Goal: Task Accomplishment & Management: Manage account settings

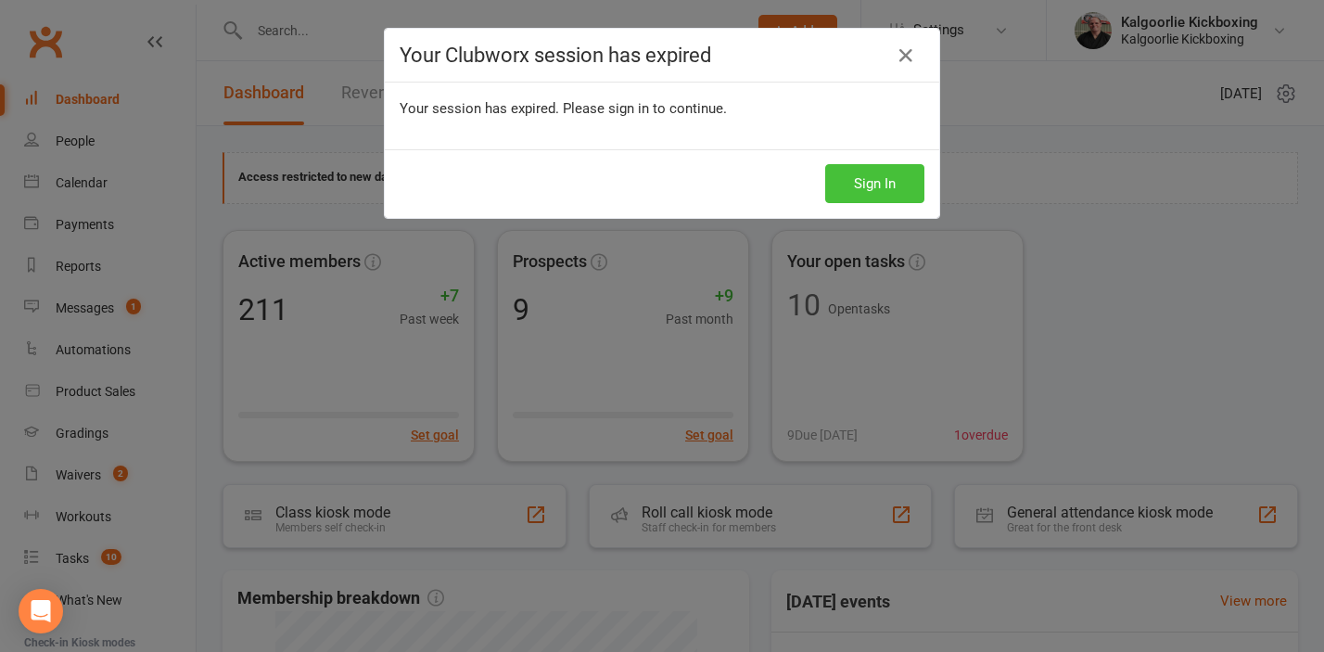
click at [877, 178] on button "Sign In" at bounding box center [874, 183] width 99 height 39
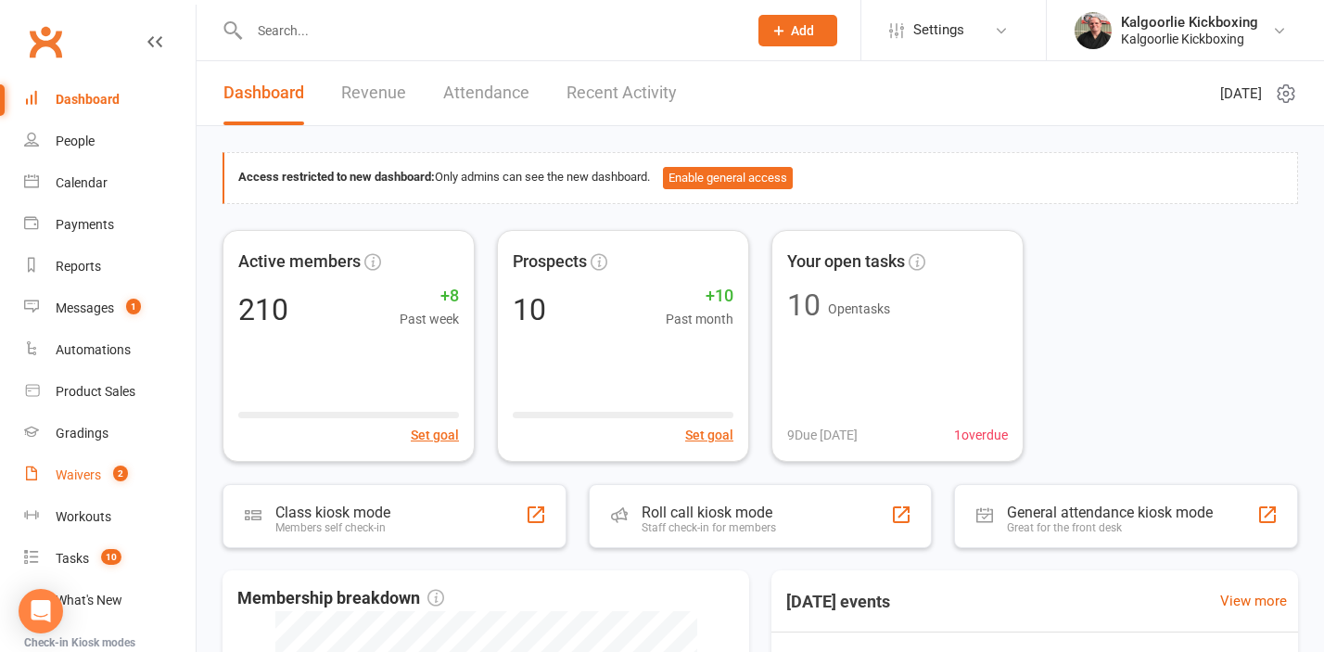
click at [84, 473] on div "Waivers" at bounding box center [78, 474] width 45 height 15
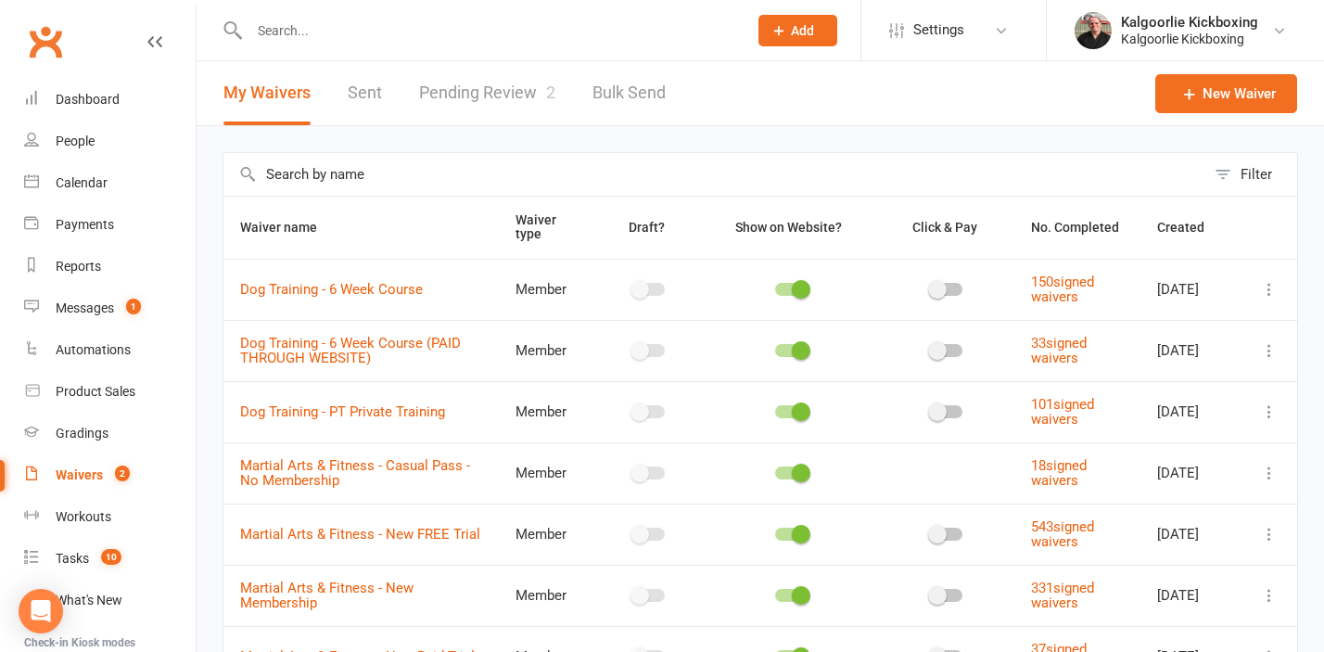
click at [456, 88] on link "Pending Review 2" at bounding box center [487, 93] width 136 height 64
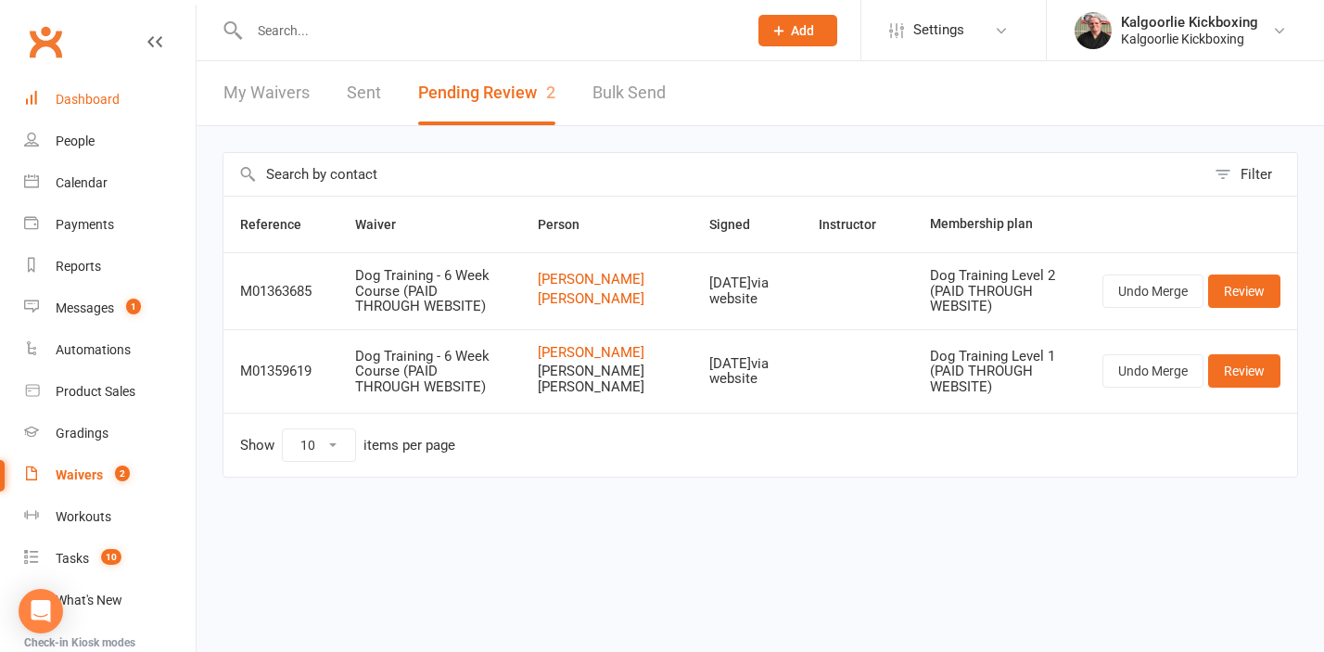
click at [105, 101] on div "Dashboard" at bounding box center [88, 99] width 64 height 15
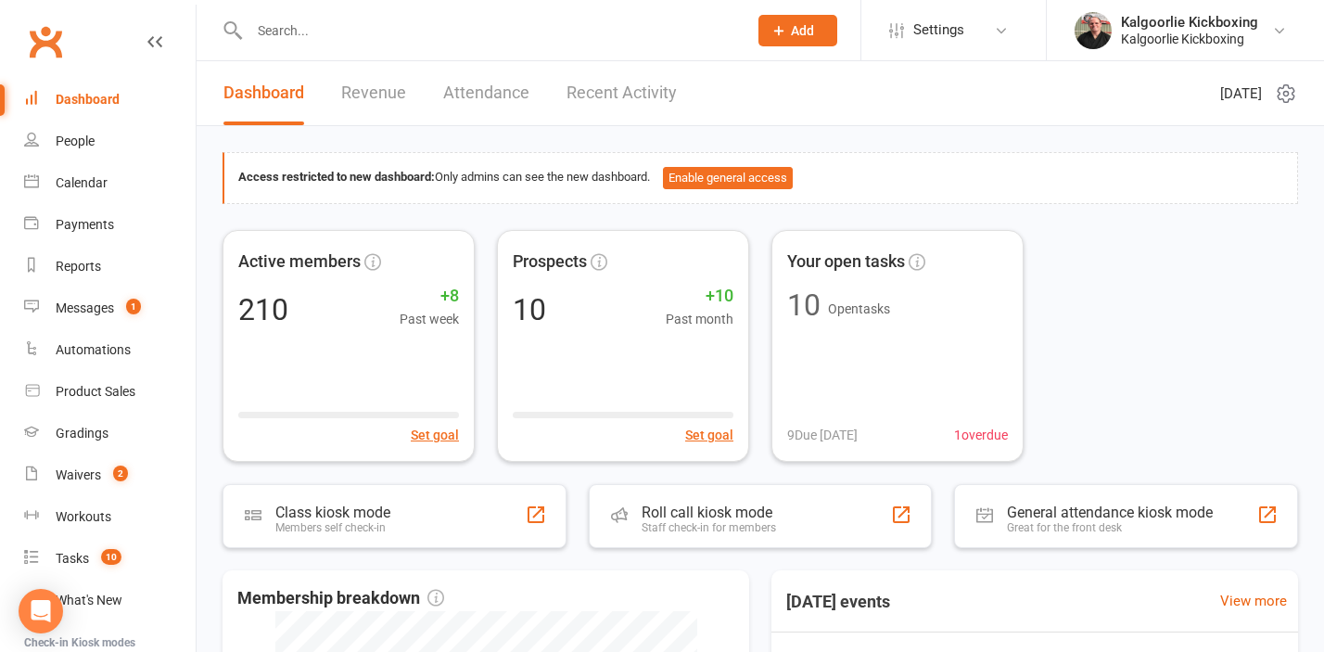
click at [596, 19] on input "text" at bounding box center [489, 31] width 490 height 26
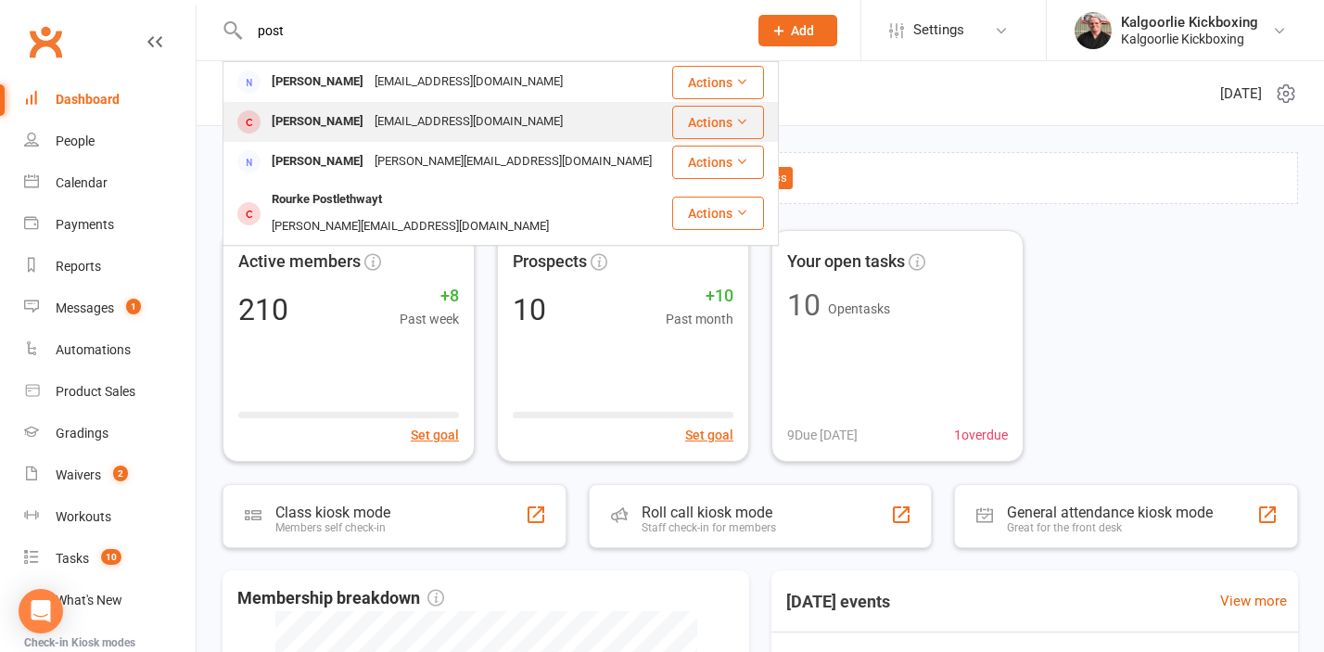
type input "post"
click at [337, 122] on div "Daniel Post" at bounding box center [317, 121] width 103 height 27
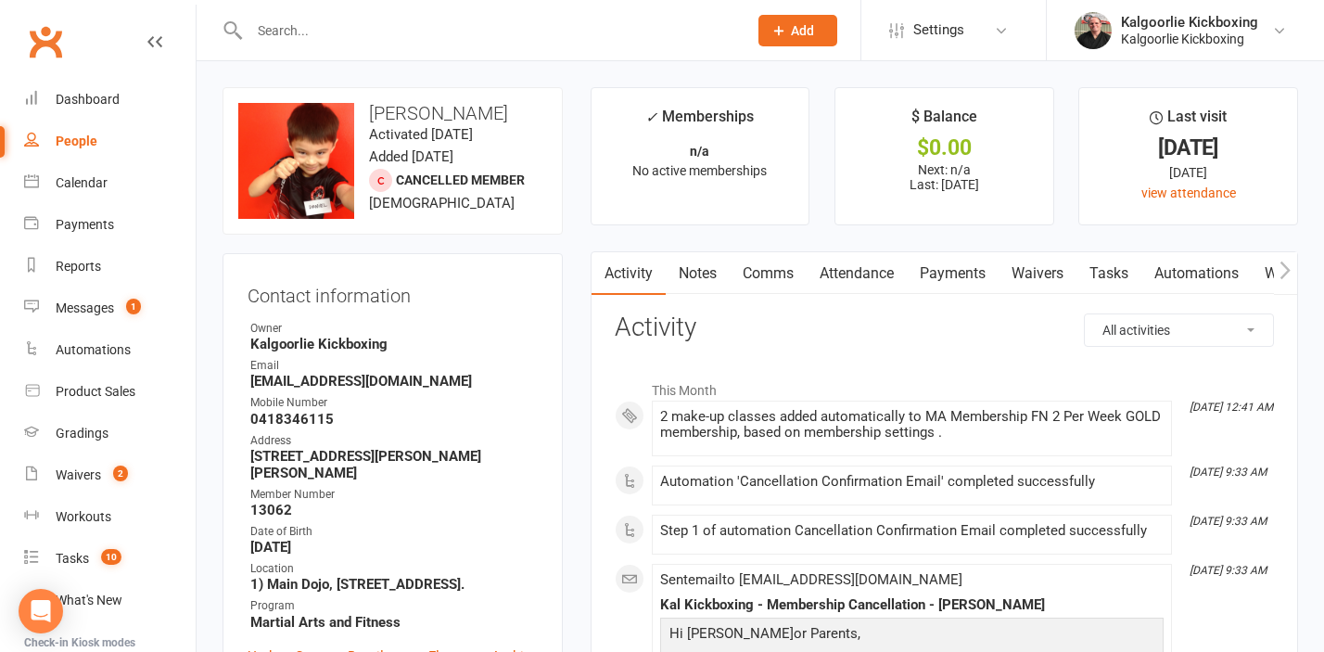
click at [938, 269] on link "Payments" at bounding box center [952, 273] width 92 height 43
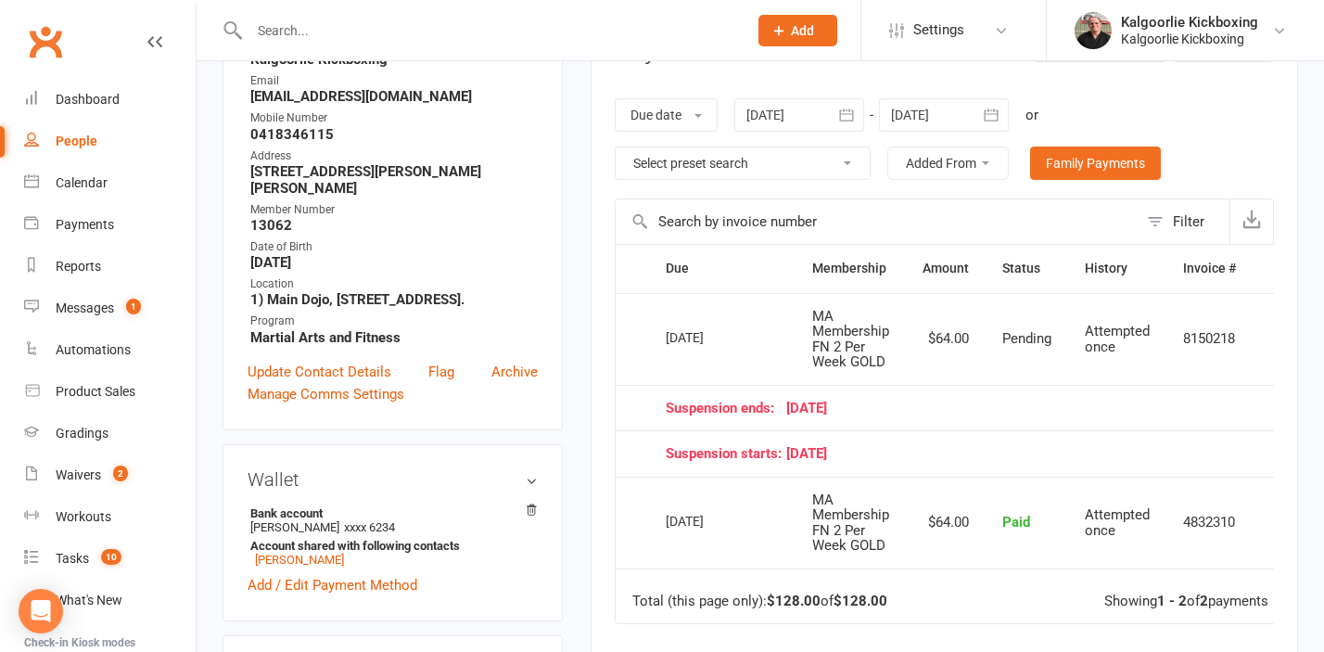
scroll to position [281, 0]
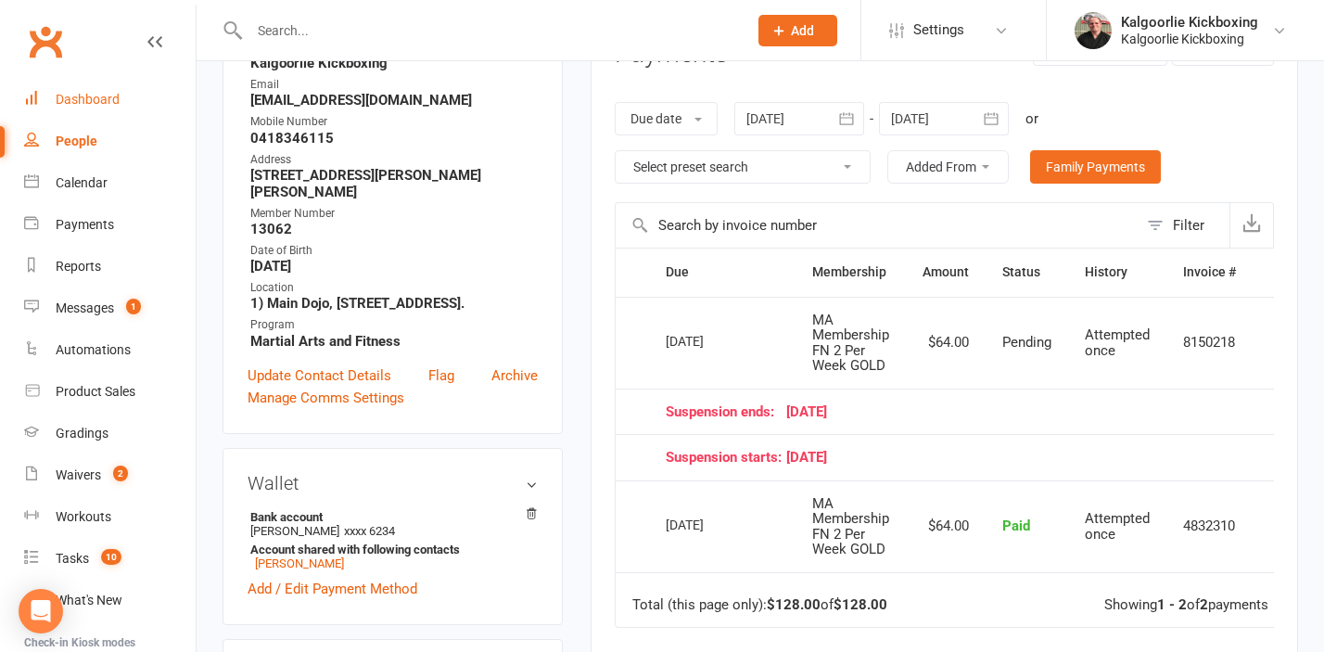
click at [108, 102] on div "Dashboard" at bounding box center [88, 99] width 64 height 15
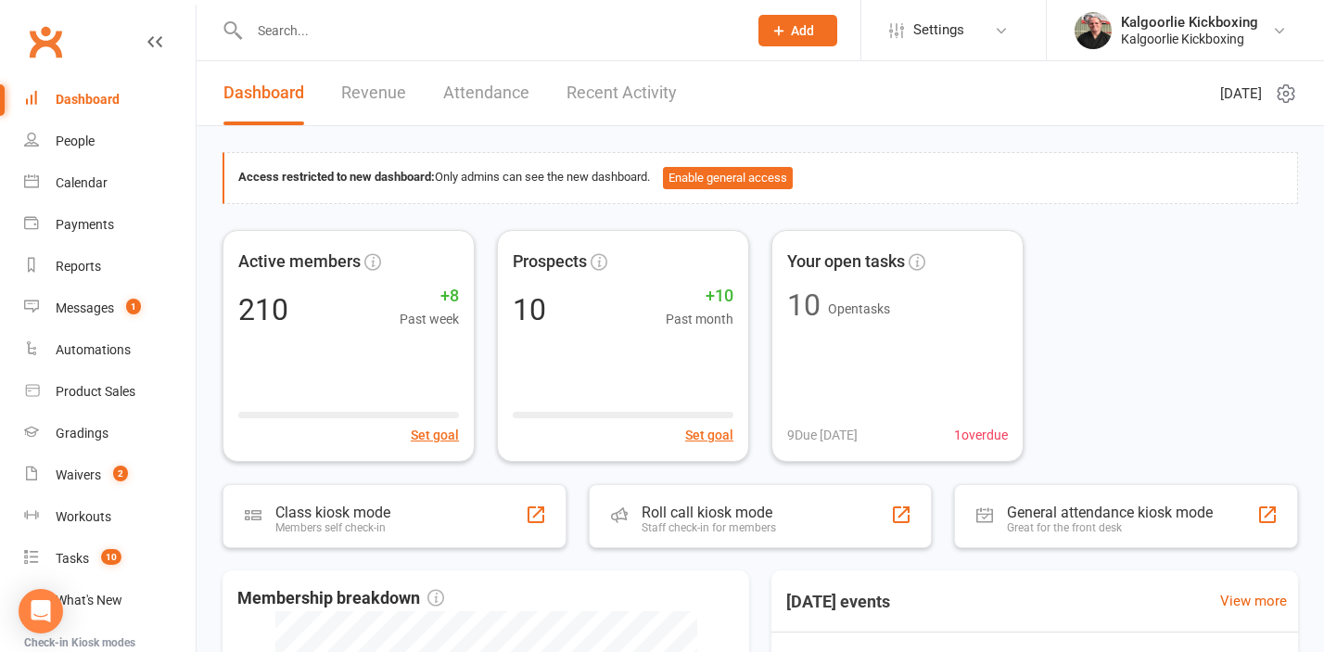
click at [458, 26] on input "text" at bounding box center [489, 31] width 490 height 26
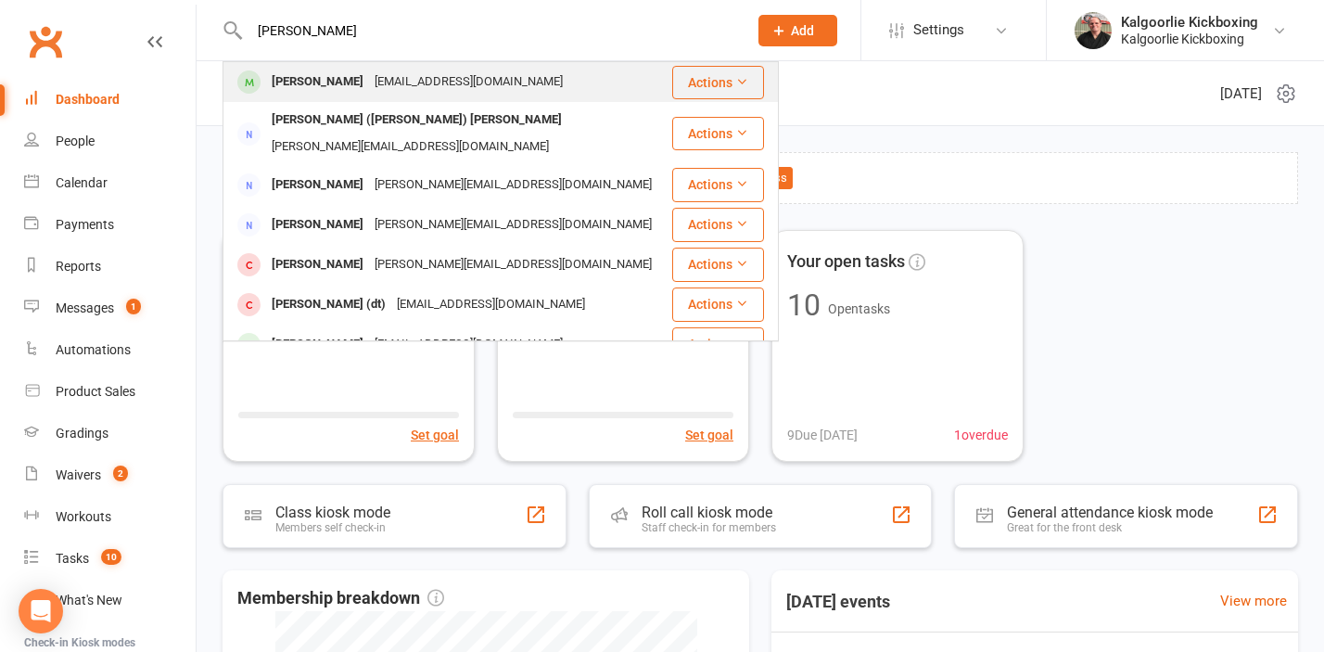
type input "jess heasm"
click at [369, 79] on div "[EMAIL_ADDRESS][DOMAIN_NAME]" at bounding box center [468, 82] width 199 height 27
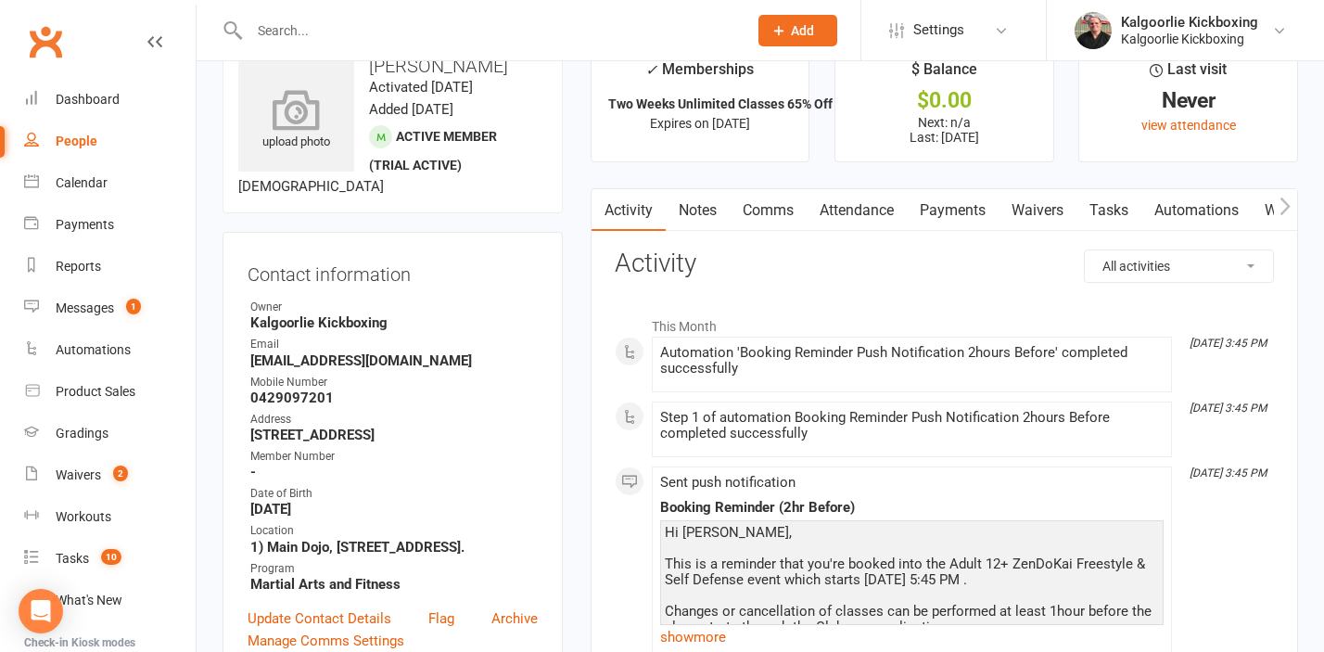
scroll to position [43, 0]
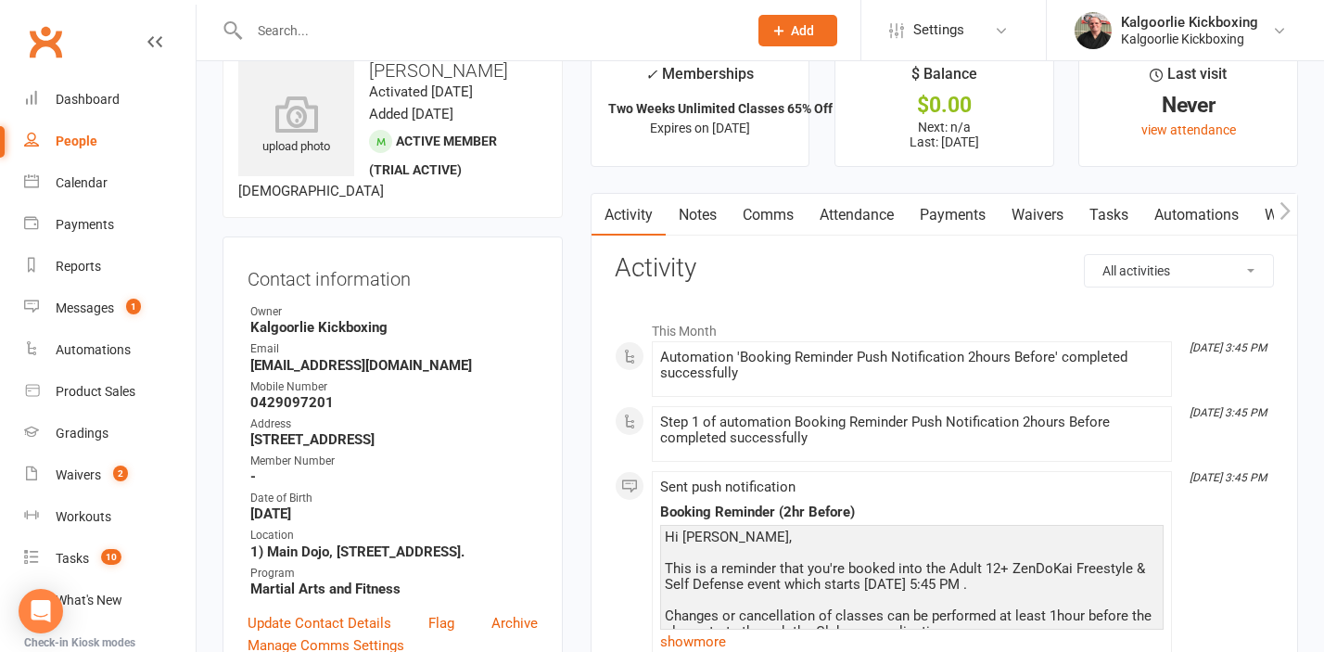
click at [1020, 219] on link "Waivers" at bounding box center [1037, 215] width 78 height 43
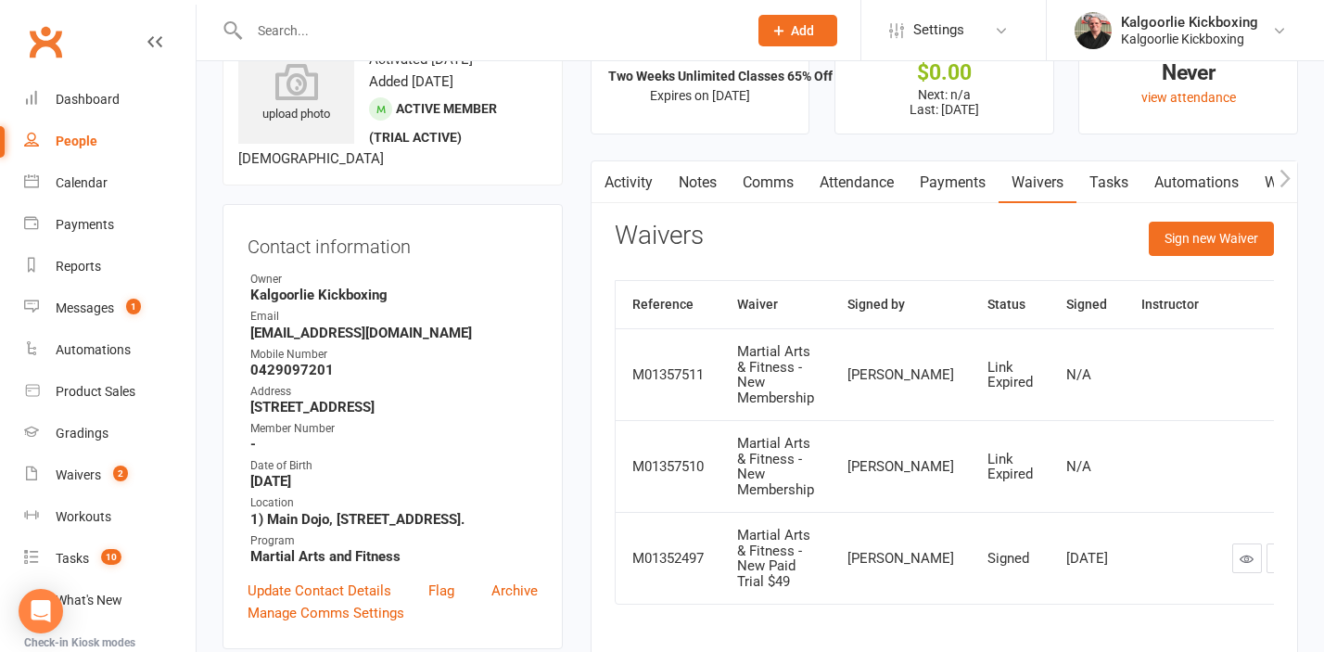
scroll to position [70, 0]
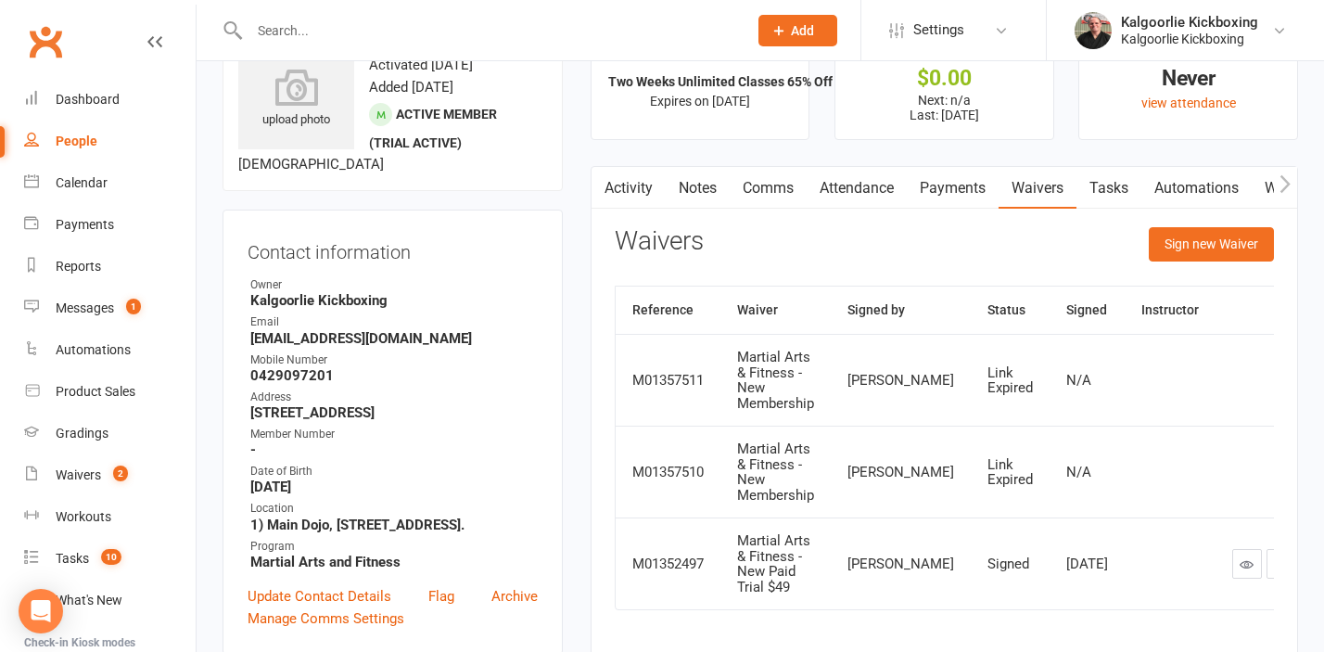
click at [942, 193] on link "Payments" at bounding box center [952, 188] width 92 height 43
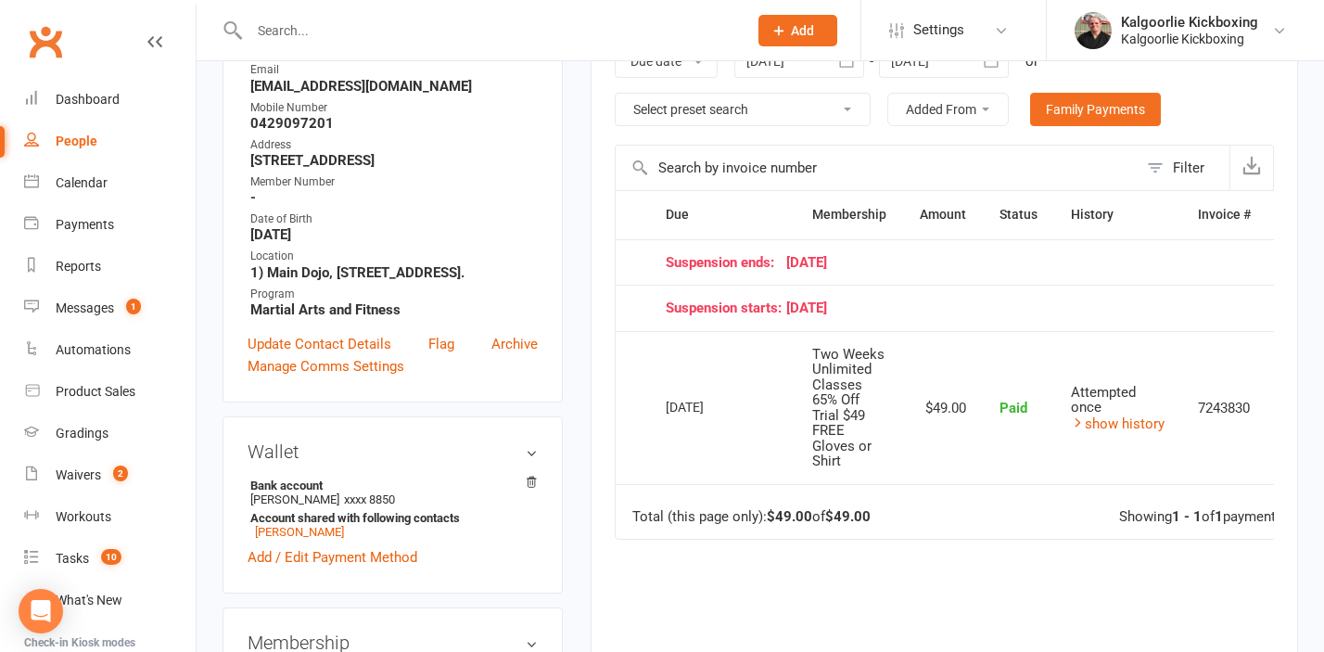
scroll to position [314, 0]
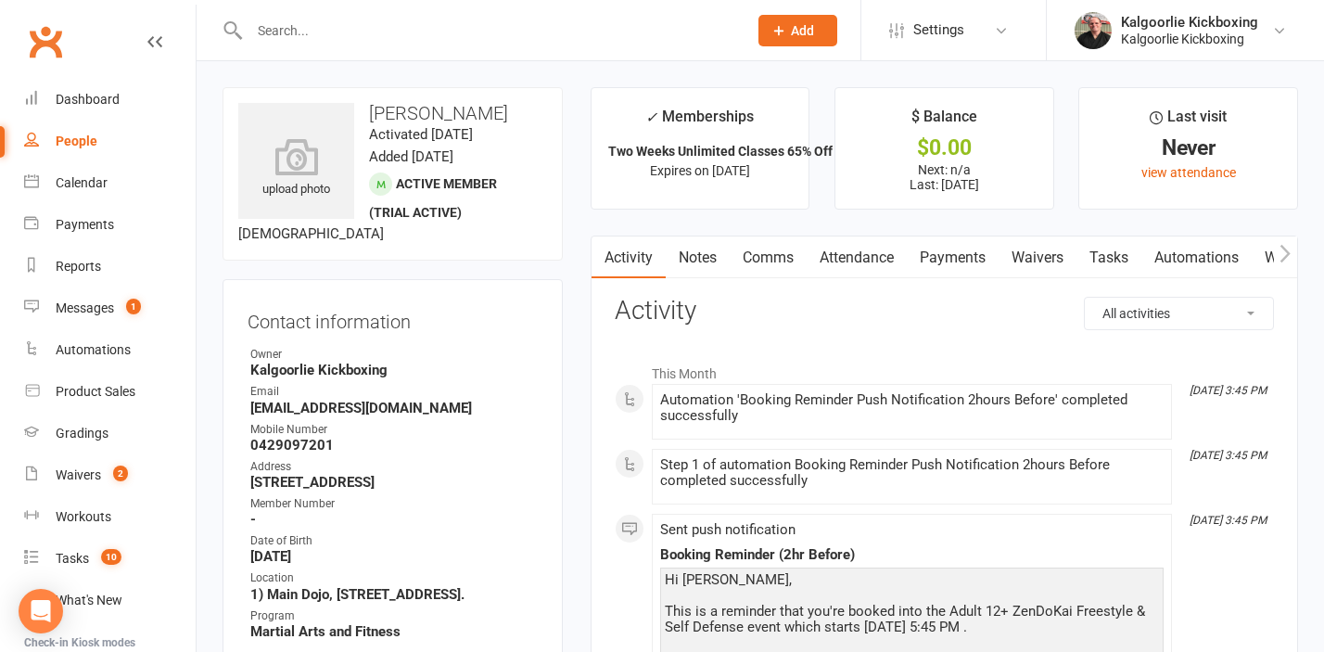
click at [946, 261] on link "Payments" at bounding box center [952, 257] width 92 height 43
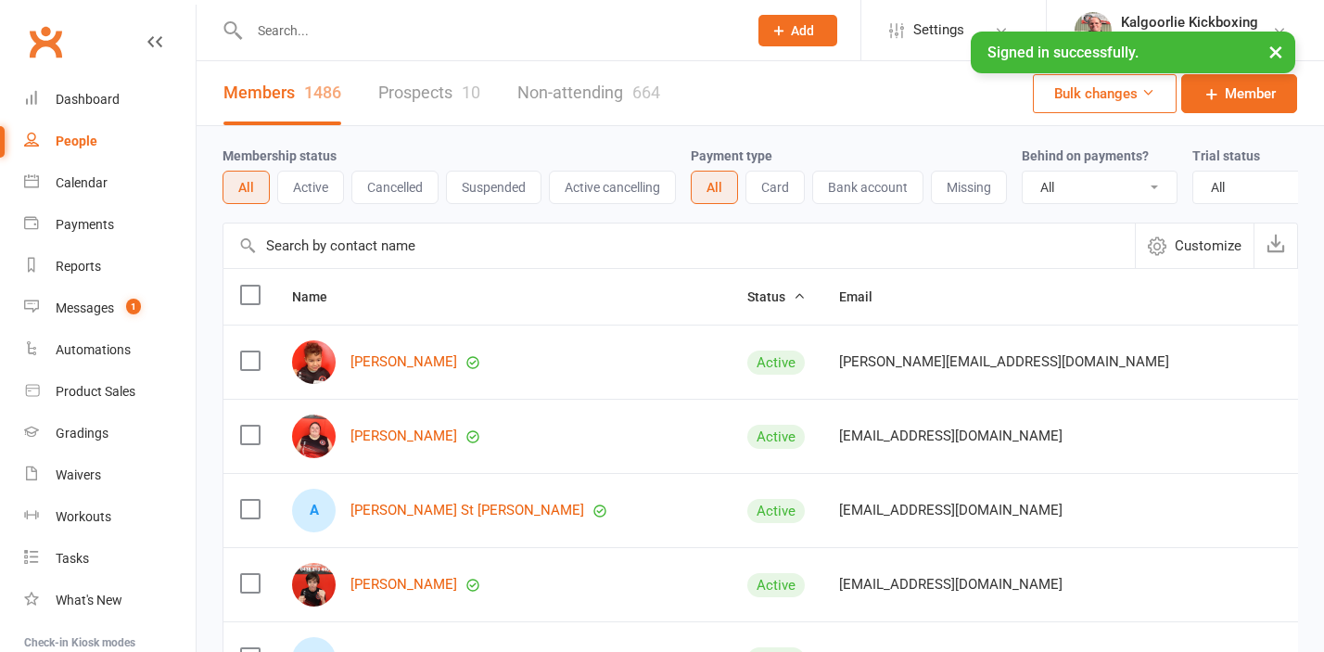
select select "100"
click at [342, 22] on input "text" at bounding box center [489, 31] width 490 height 26
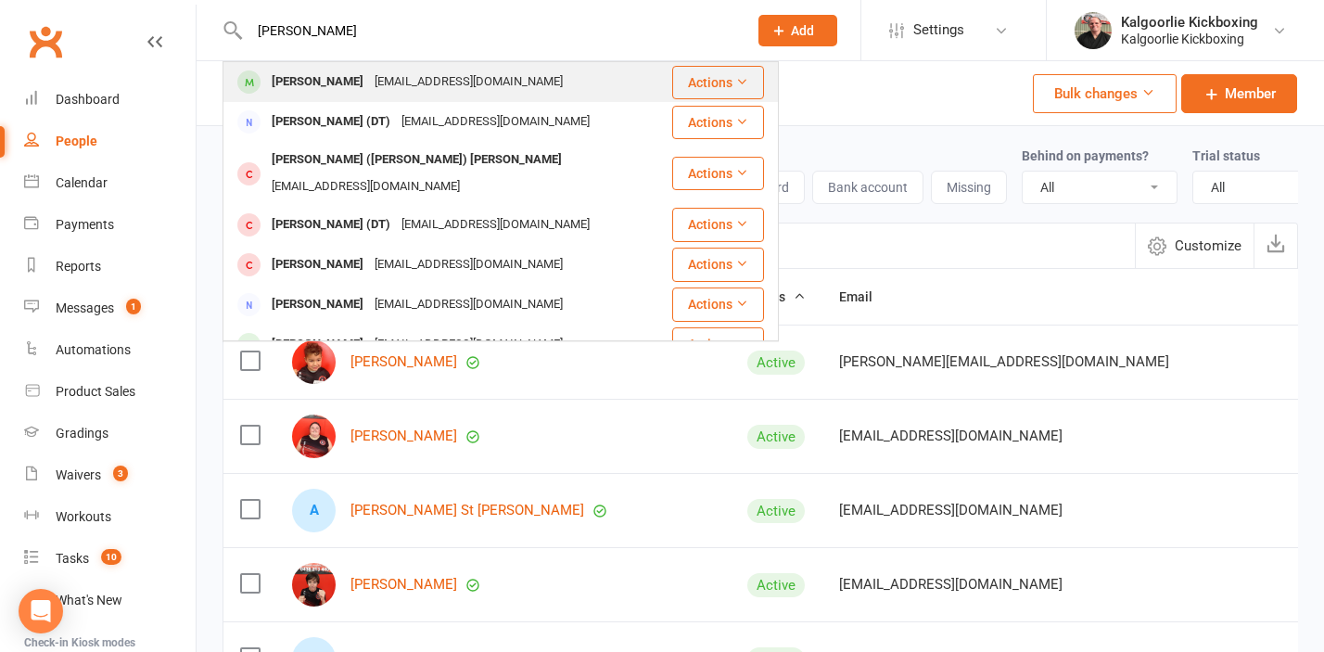
type input "daisy lance"
click at [315, 82] on div "Daisy Lance" at bounding box center [317, 82] width 103 height 27
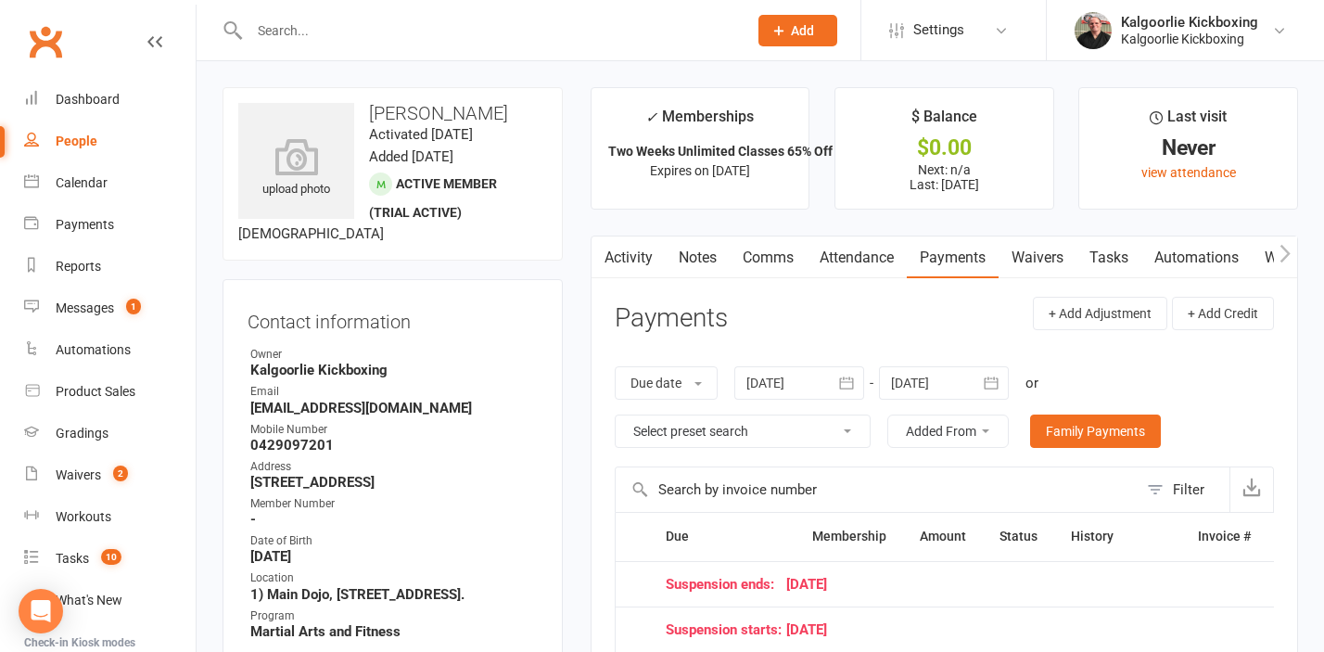
click at [421, 26] on input "text" at bounding box center [489, 31] width 490 height 26
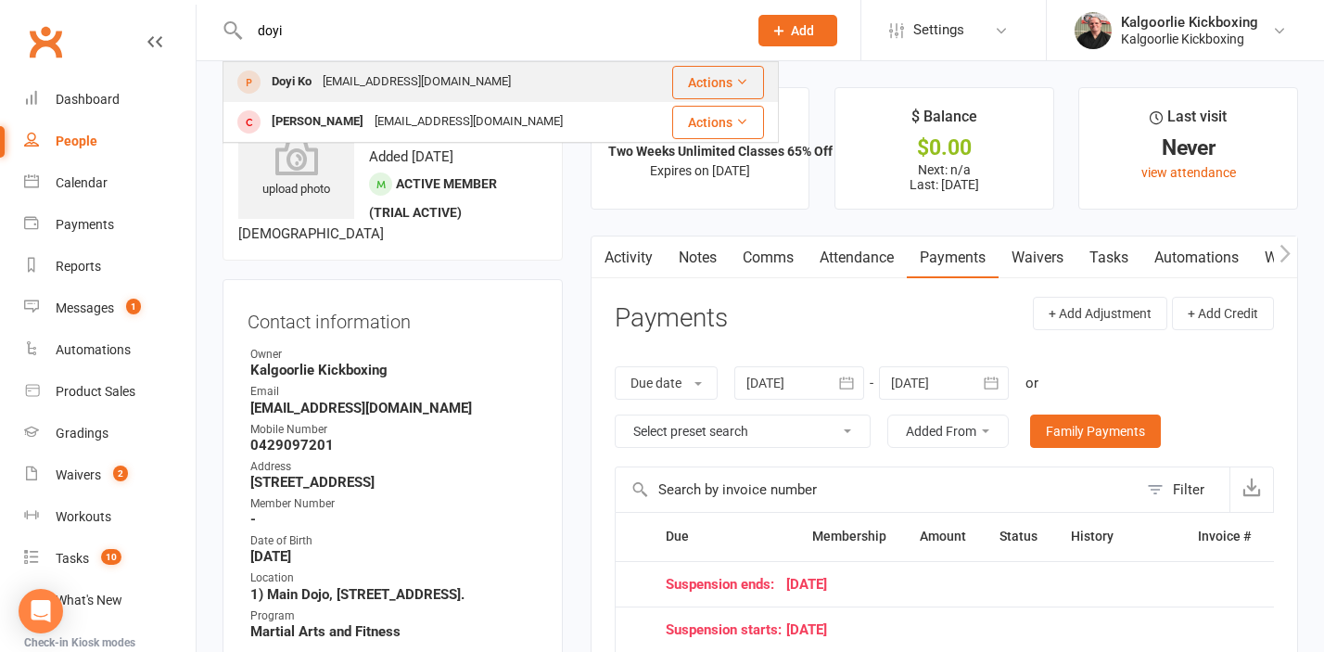
type input "doyi"
click at [404, 82] on div "[EMAIL_ADDRESS][DOMAIN_NAME]" at bounding box center [416, 82] width 199 height 27
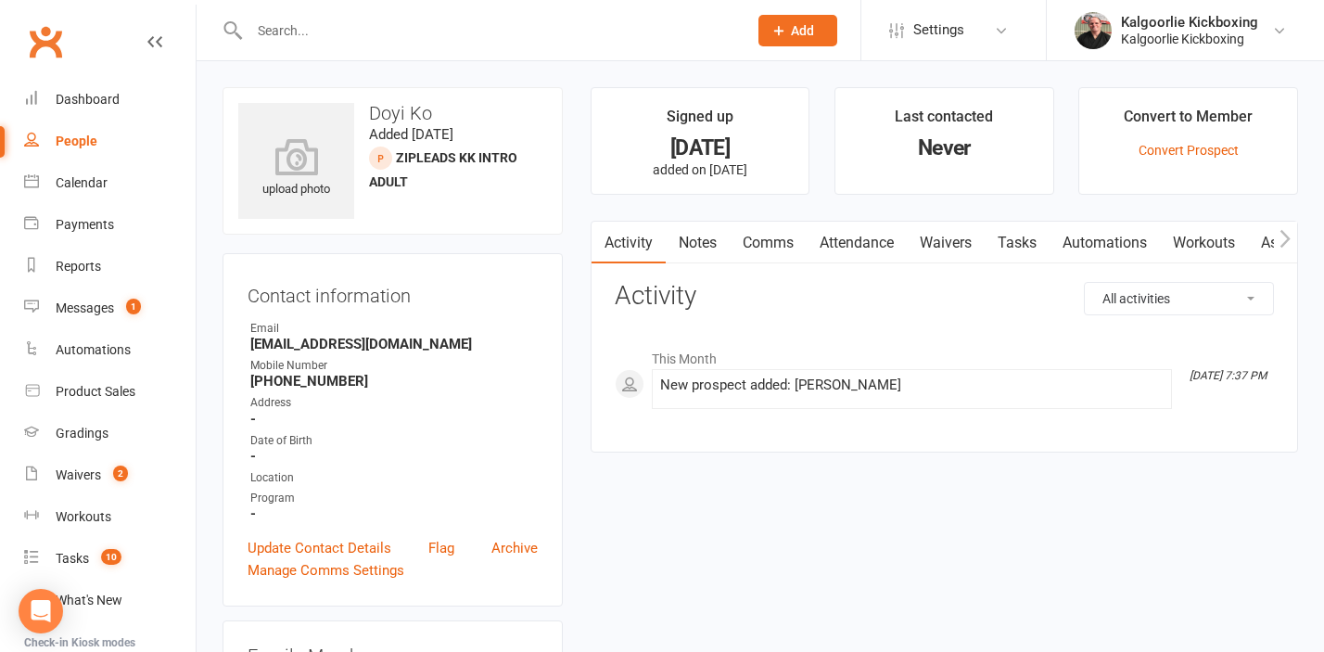
click at [944, 241] on link "Waivers" at bounding box center [945, 243] width 78 height 43
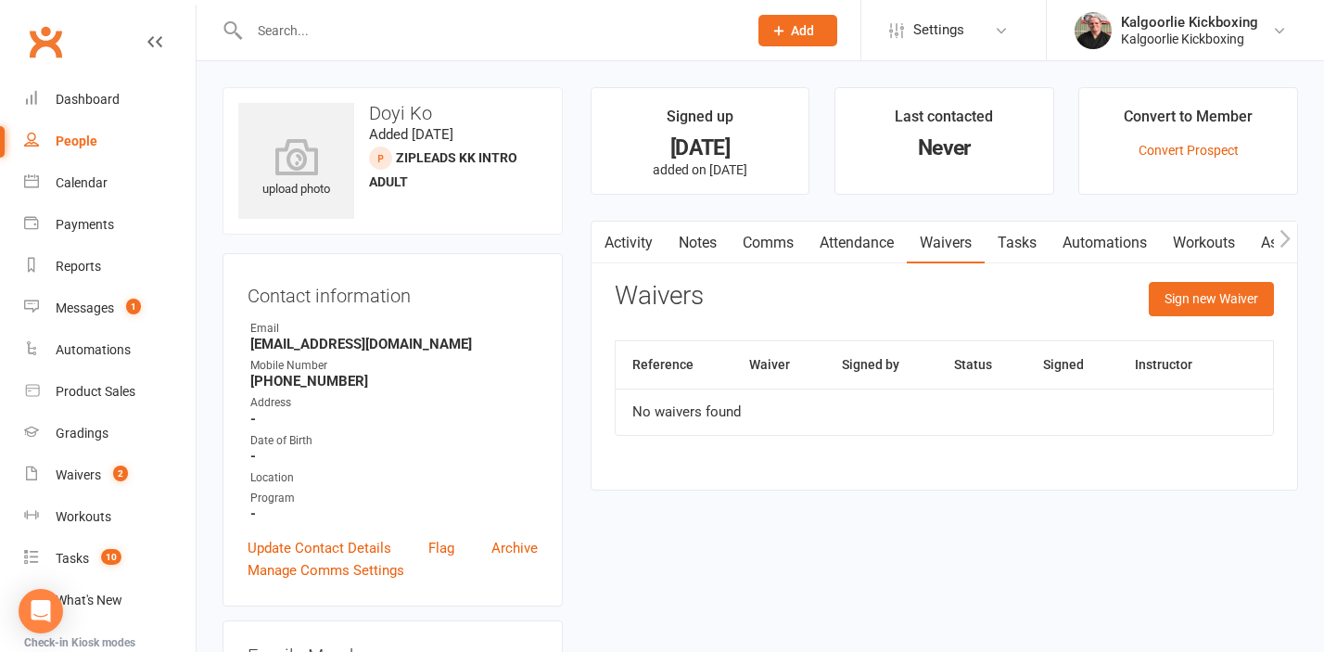
click at [321, 36] on input "text" at bounding box center [489, 31] width 490 height 26
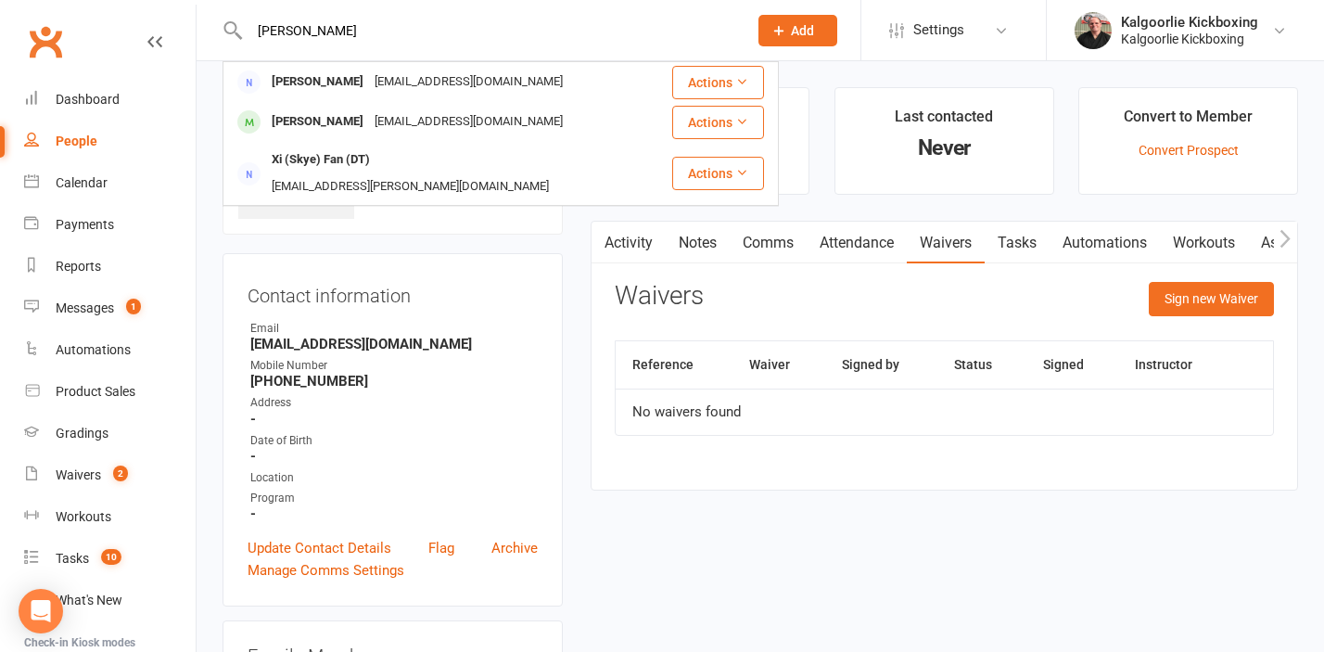
click at [526, 30] on input "[PERSON_NAME]" at bounding box center [489, 31] width 490 height 26
paste input "[PERSON_NAME] ([PERSON_NAME])"
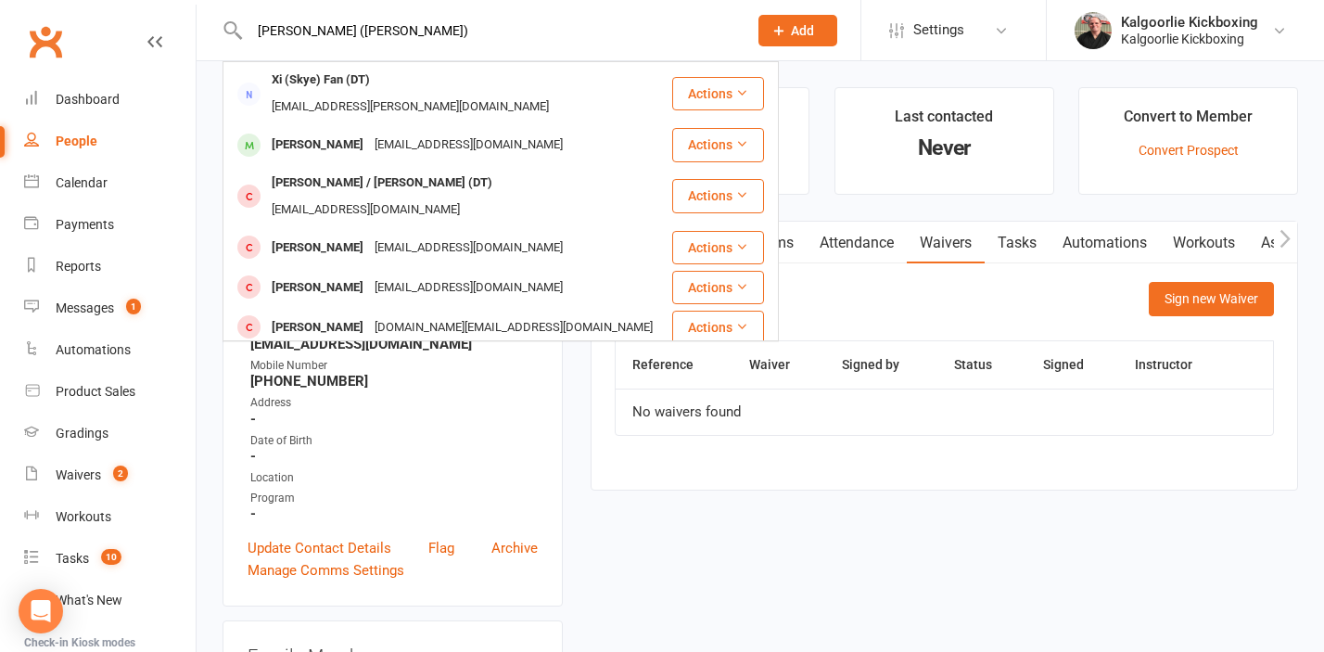
type input "[PERSON_NAME] ([PERSON_NAME])"
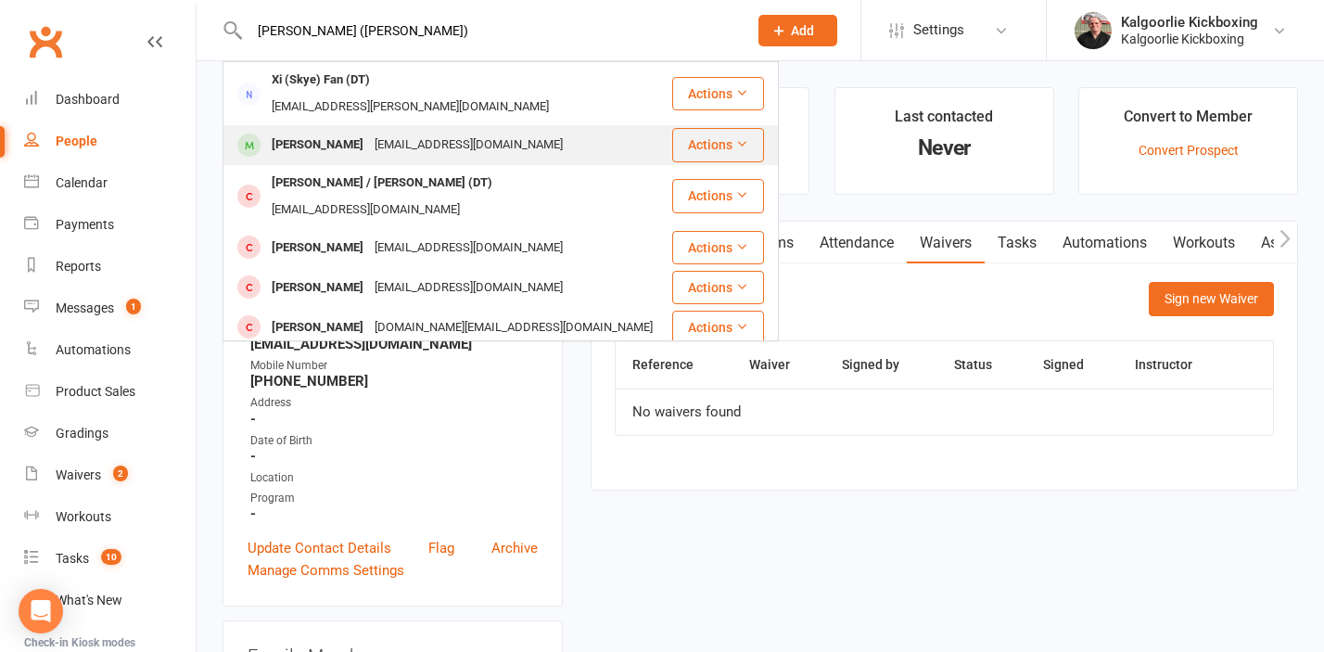
click at [388, 132] on div "[EMAIL_ADDRESS][DOMAIN_NAME]" at bounding box center [468, 145] width 199 height 27
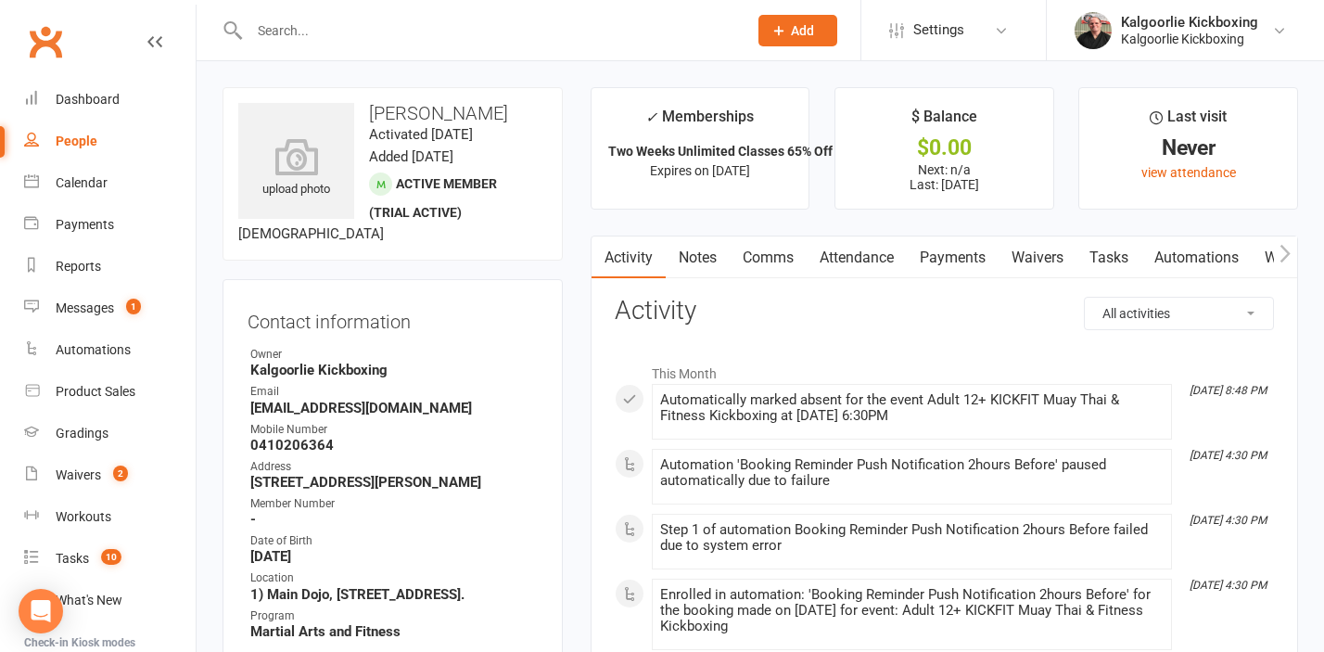
click at [1047, 250] on link "Waivers" at bounding box center [1037, 257] width 78 height 43
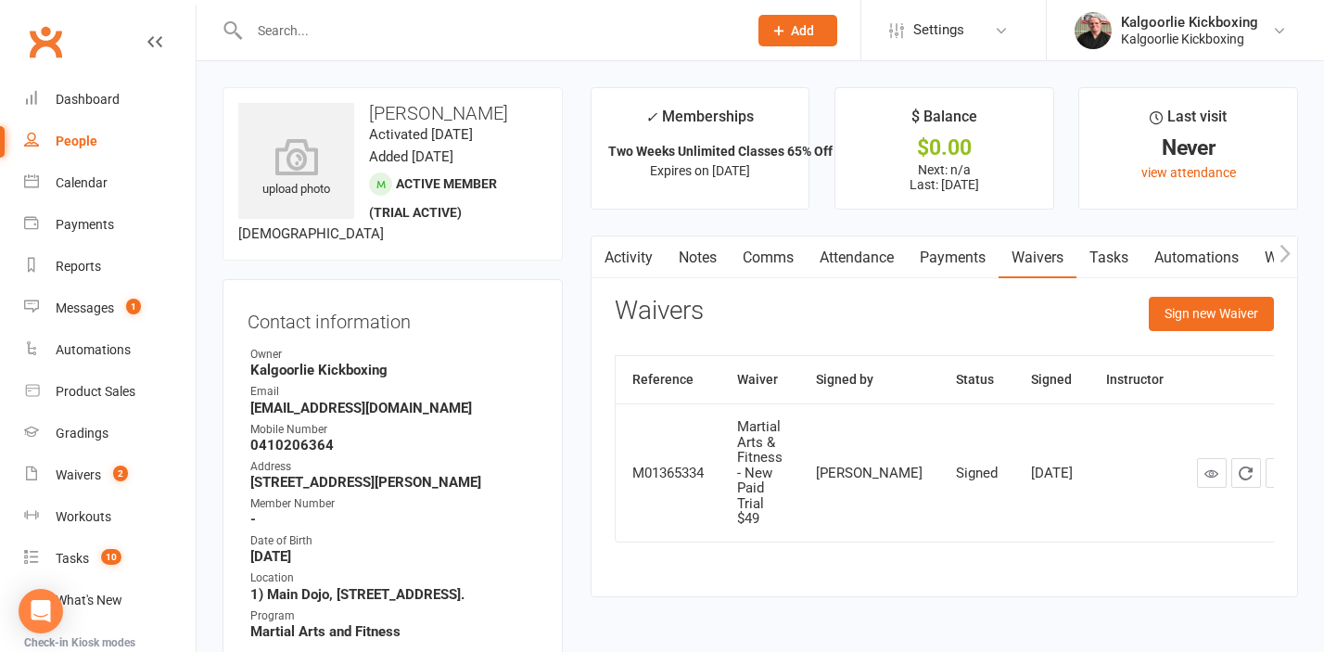
click at [842, 258] on link "Attendance" at bounding box center [856, 257] width 100 height 43
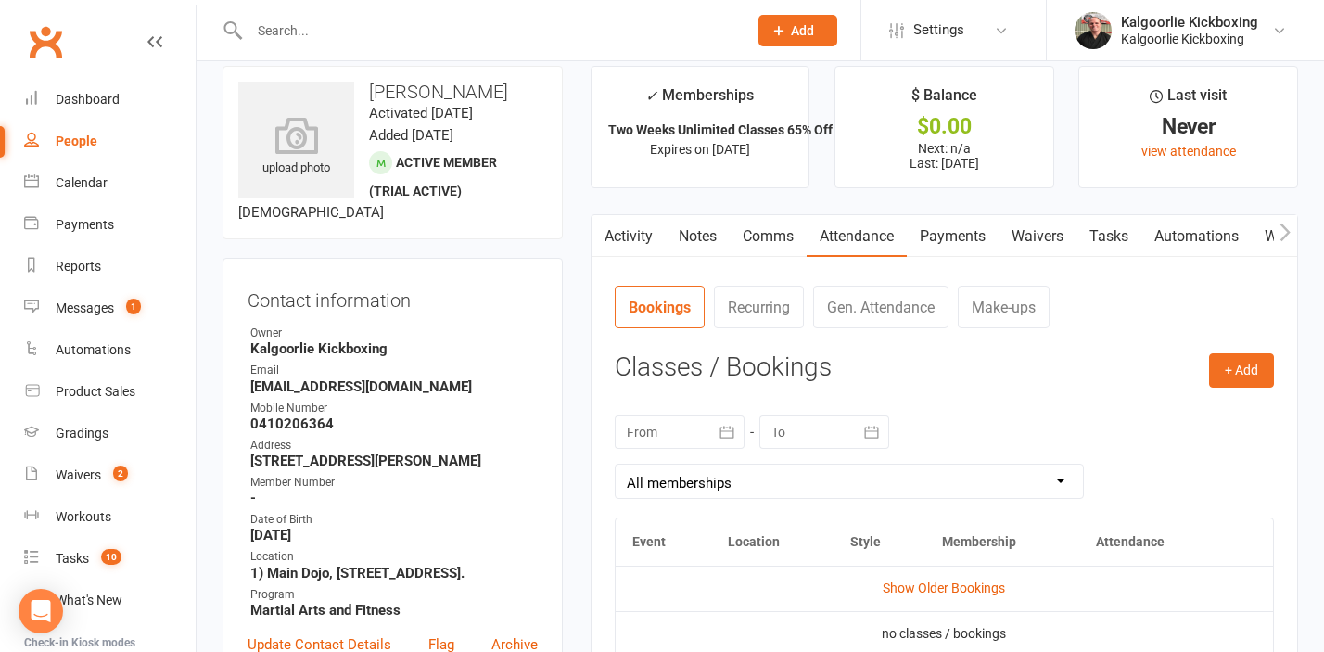
scroll to position [20, 0]
click at [958, 238] on link "Payments" at bounding box center [952, 237] width 92 height 43
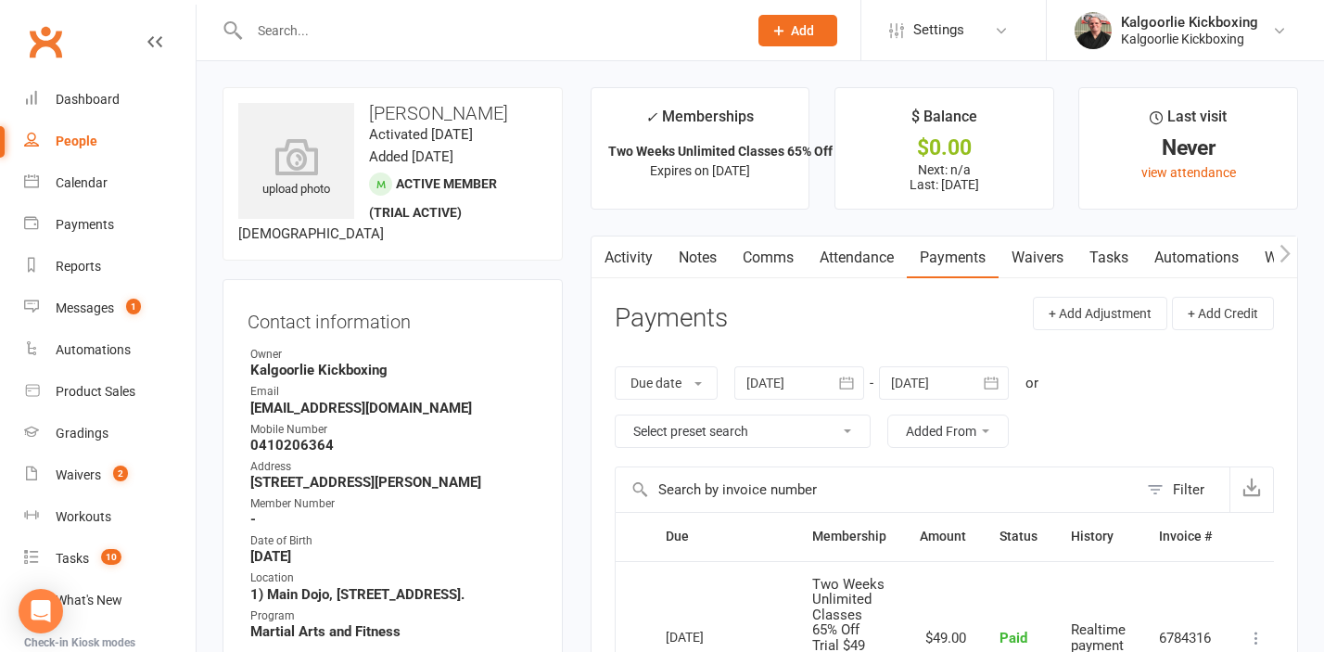
click at [837, 259] on link "Attendance" at bounding box center [856, 257] width 100 height 43
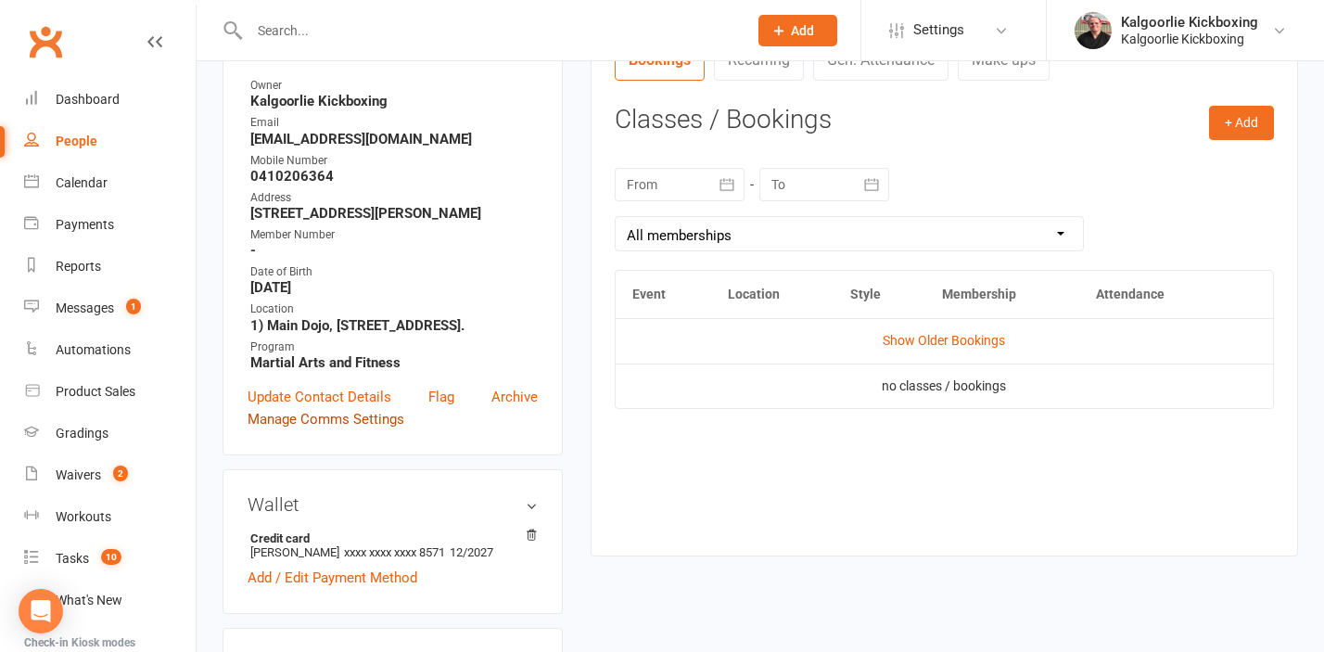
scroll to position [265, 0]
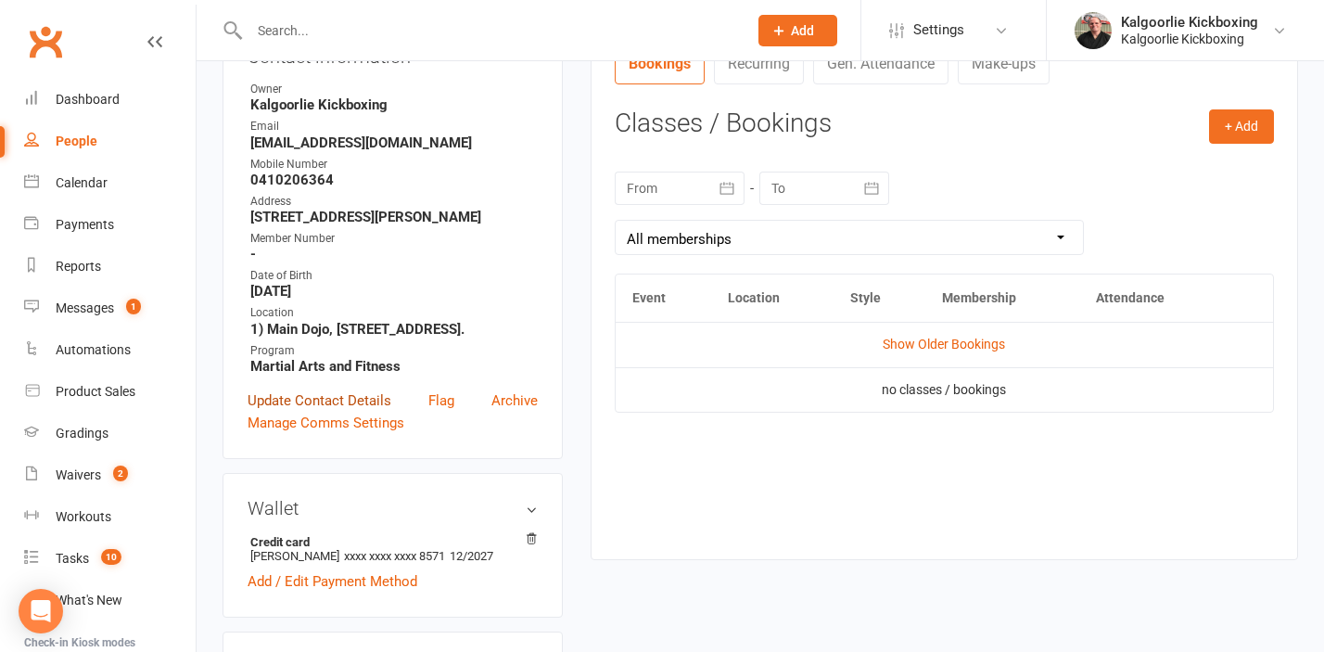
click at [331, 398] on link "Update Contact Details" at bounding box center [319, 400] width 144 height 22
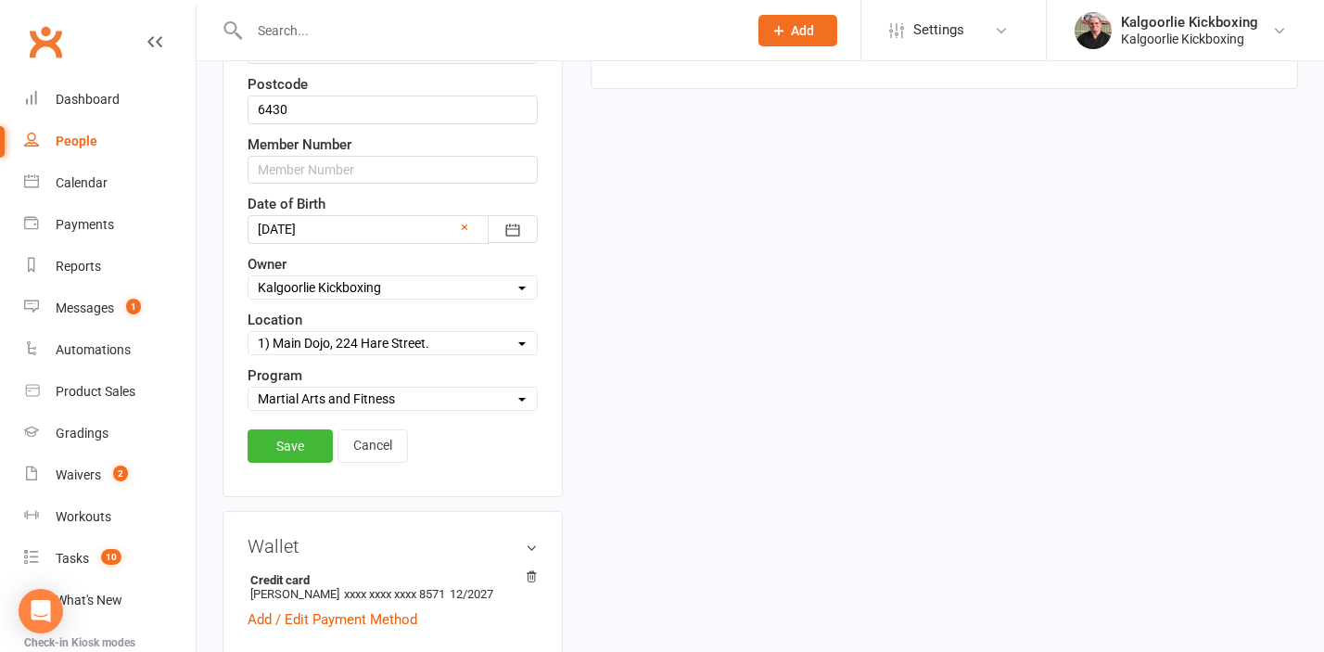
scroll to position [739, 0]
click at [296, 445] on link "Save" at bounding box center [289, 442] width 85 height 33
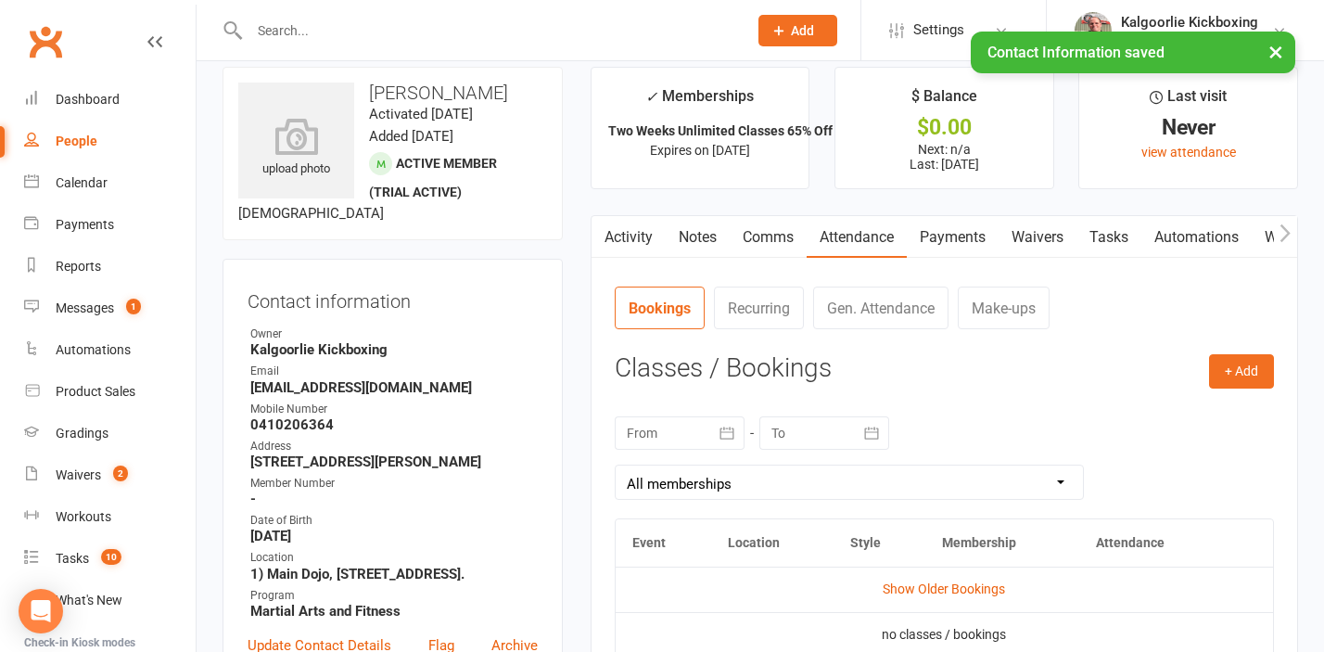
scroll to position [0, 0]
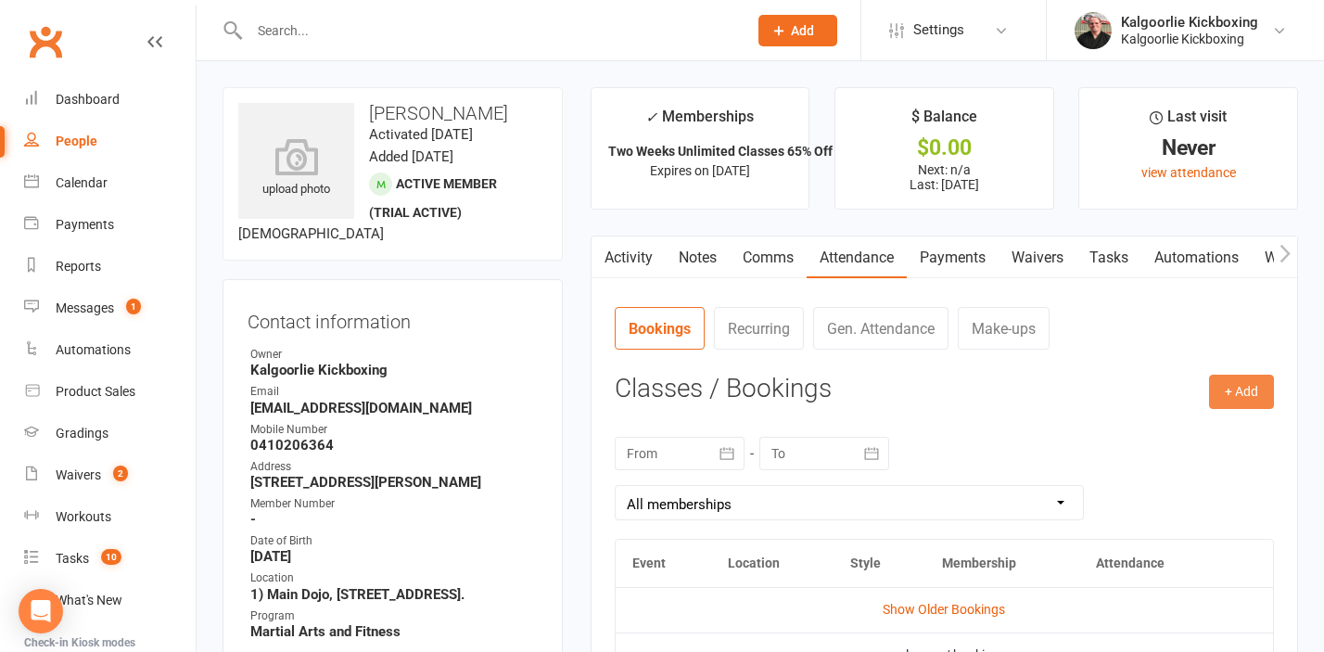
click at [1246, 388] on button "+ Add" at bounding box center [1241, 390] width 65 height 33
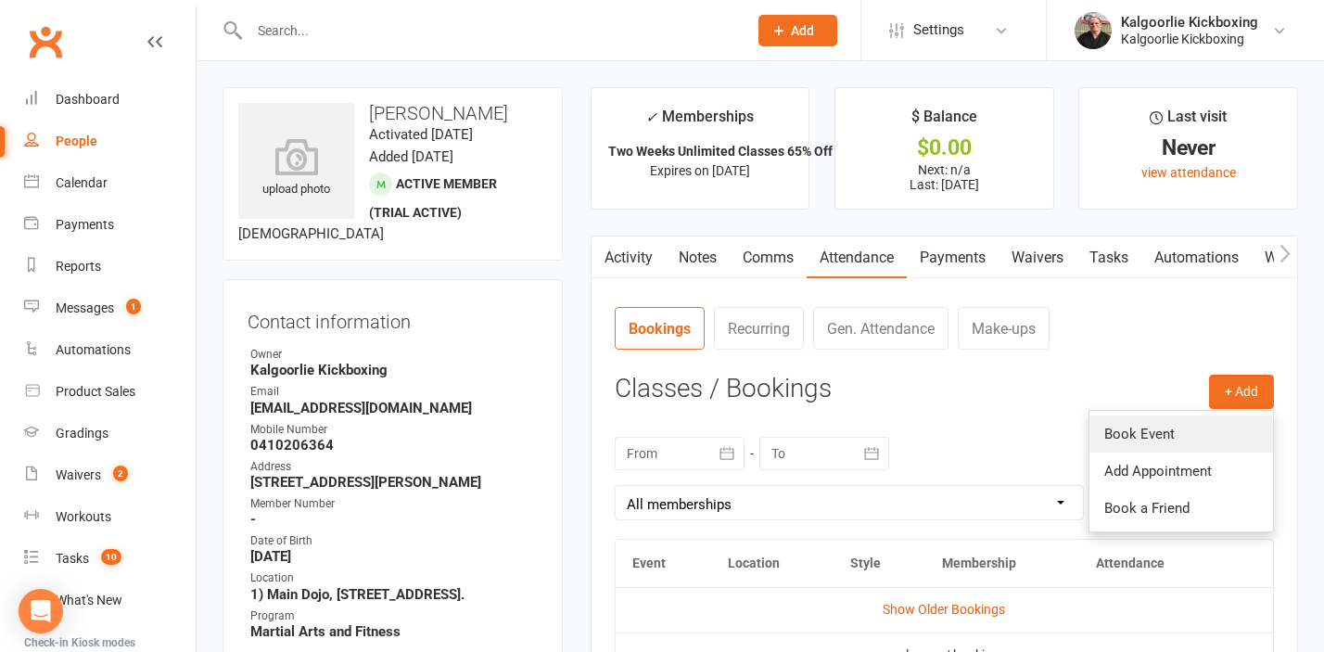
click at [1158, 436] on link "Book Event" at bounding box center [1181, 433] width 184 height 37
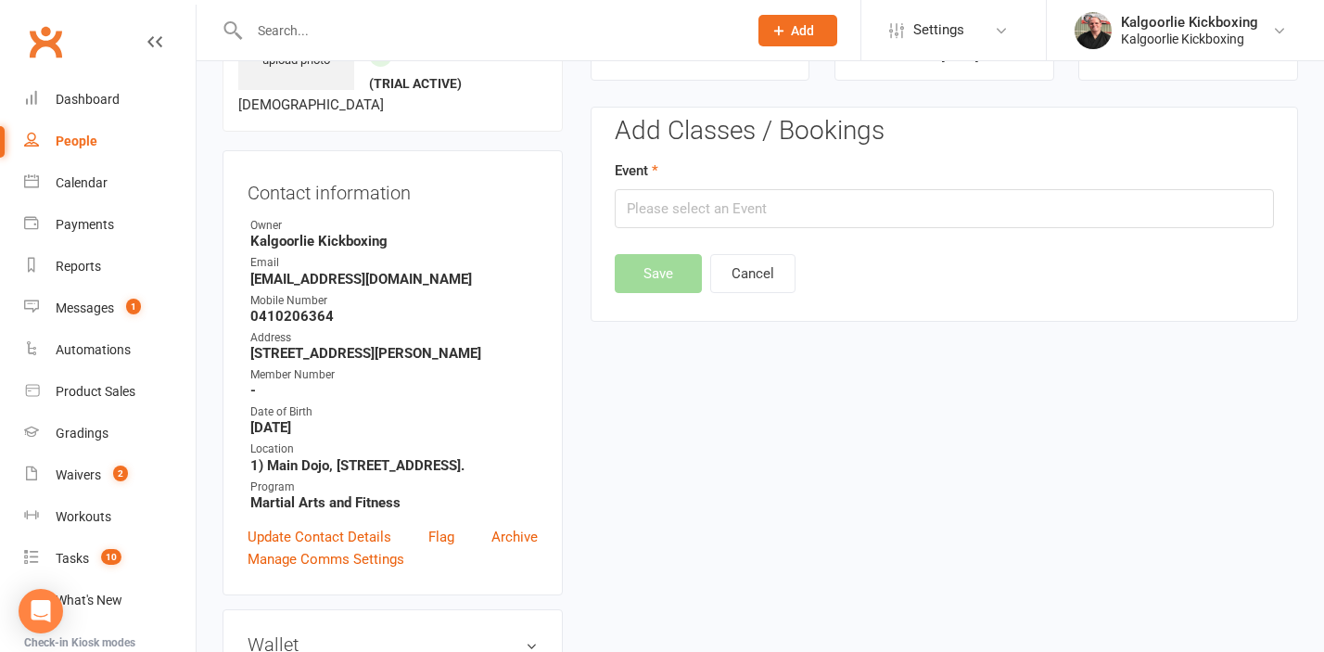
scroll to position [143, 0]
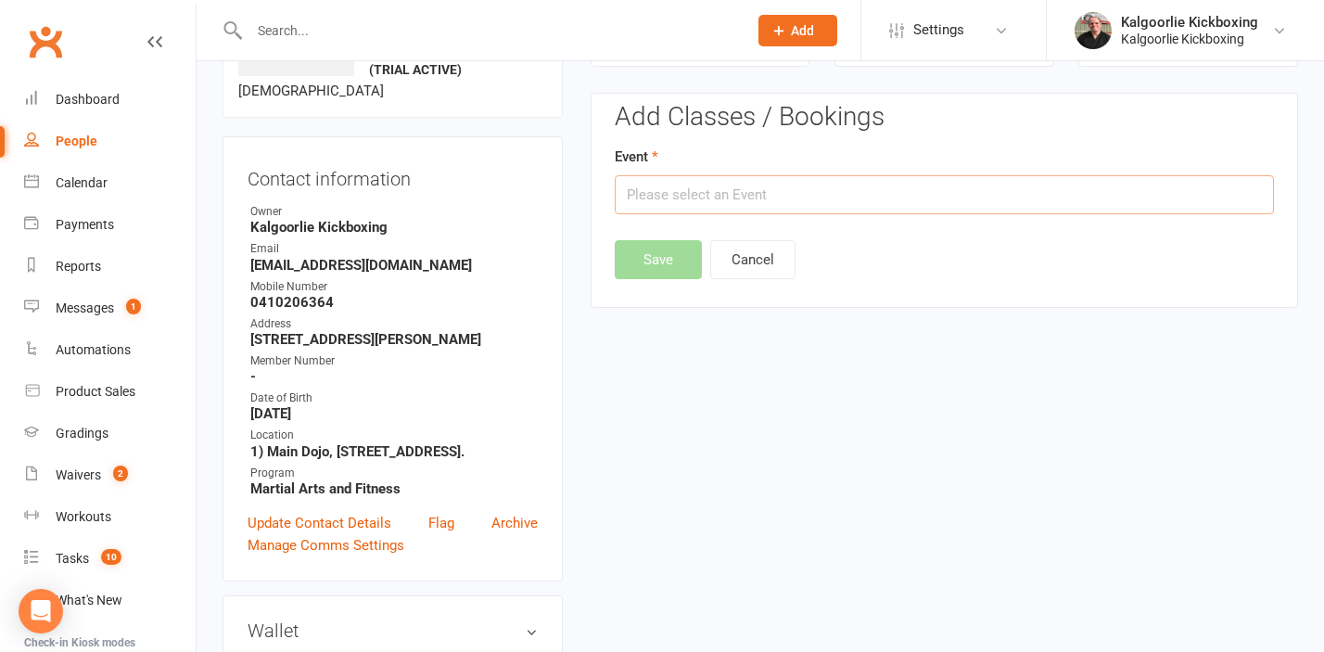
click at [818, 189] on input "text" at bounding box center [944, 194] width 659 height 39
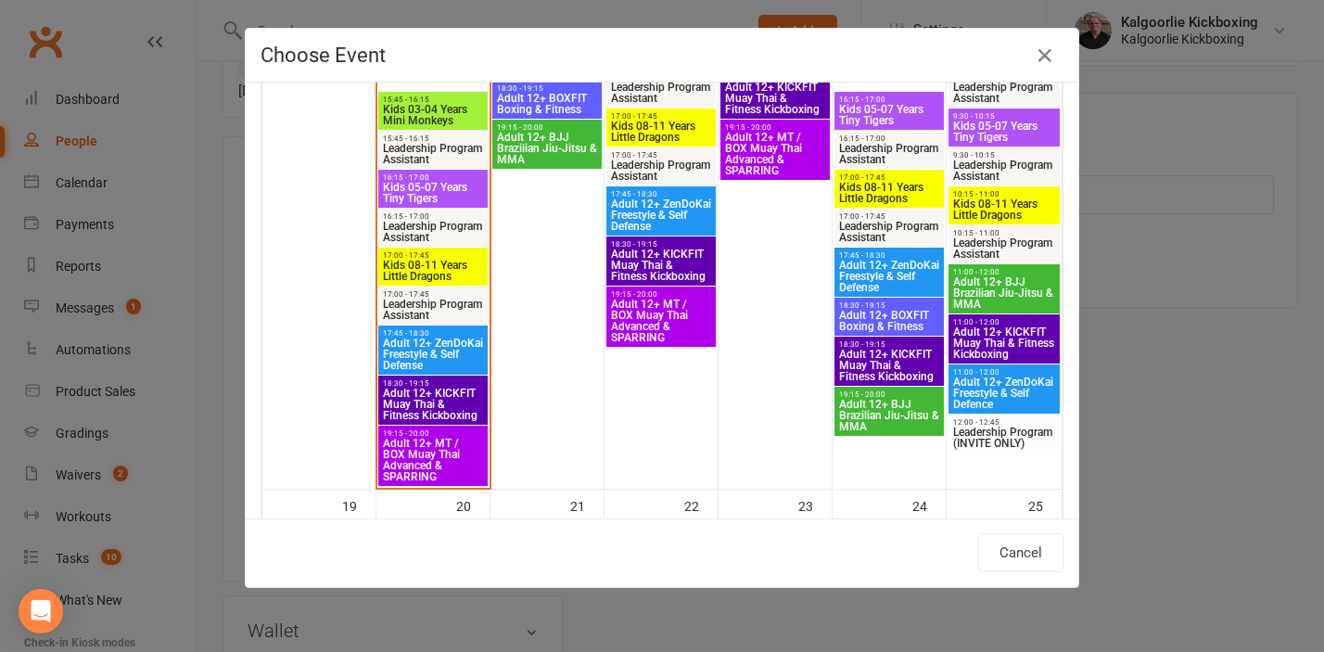
scroll to position [736, 0]
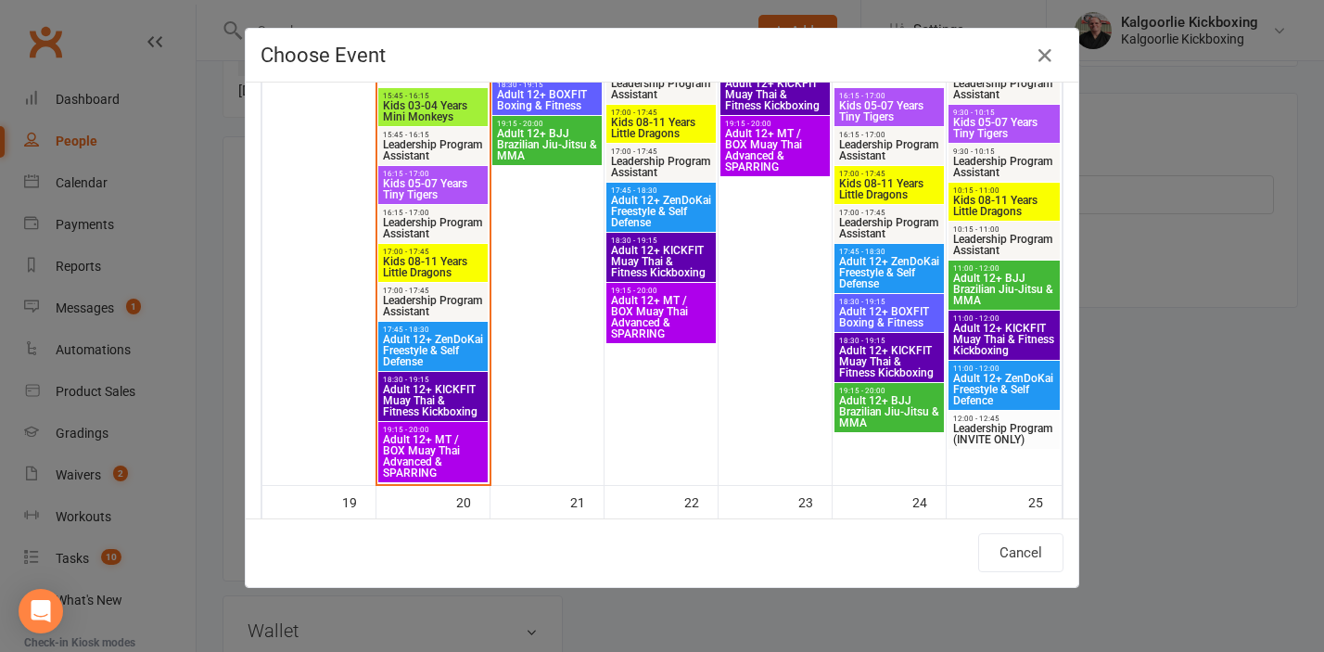
click at [437, 399] on span "Adult 12+ KICKFIT Muay Thai & Fitness Kickboxing" at bounding box center [433, 400] width 102 height 33
type input "Adult 12+ KICKFIT Muay Thai & Fitness Kickboxing - [DATE] 6:30:00 PM"
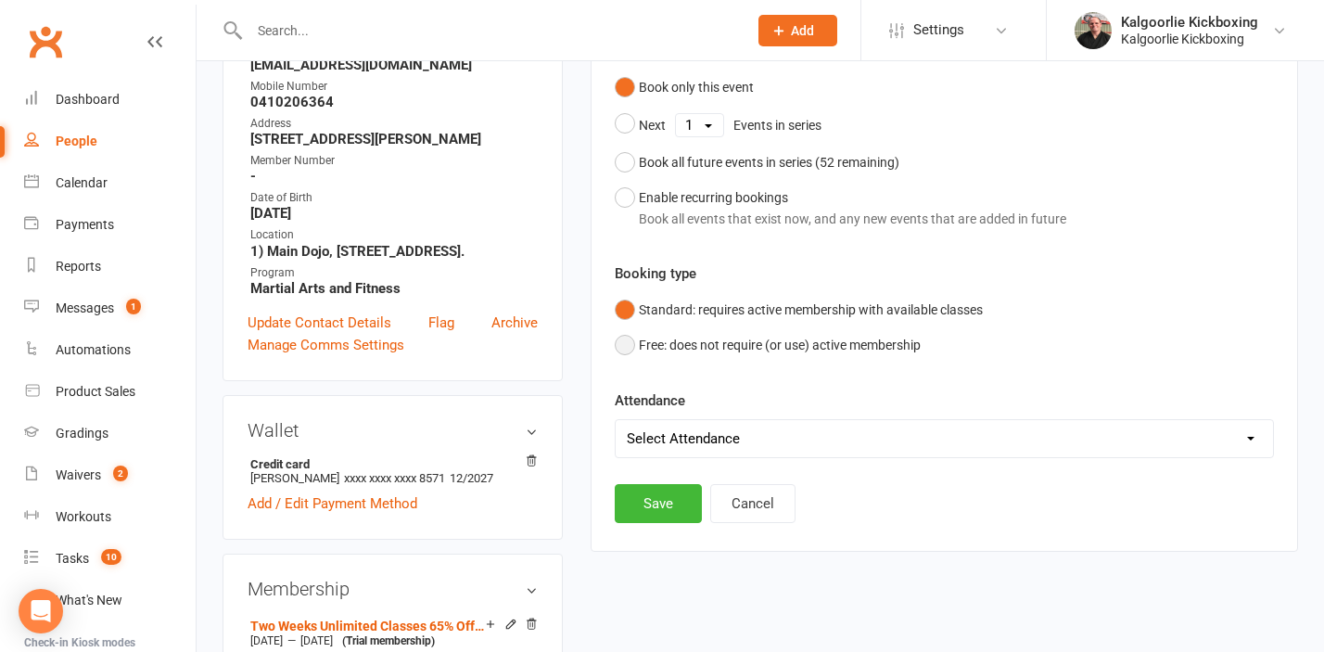
scroll to position [352, 0]
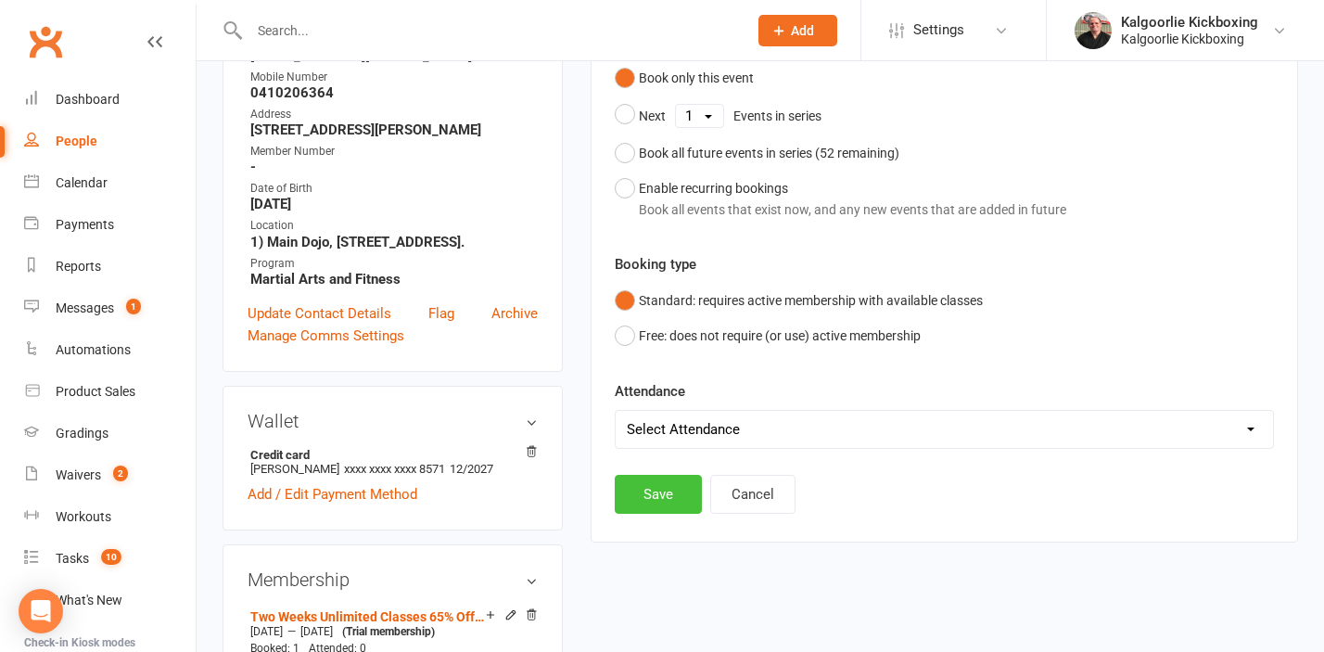
click at [663, 497] on button "Save" at bounding box center [658, 494] width 87 height 39
